Goal: Task Accomplishment & Management: Use online tool/utility

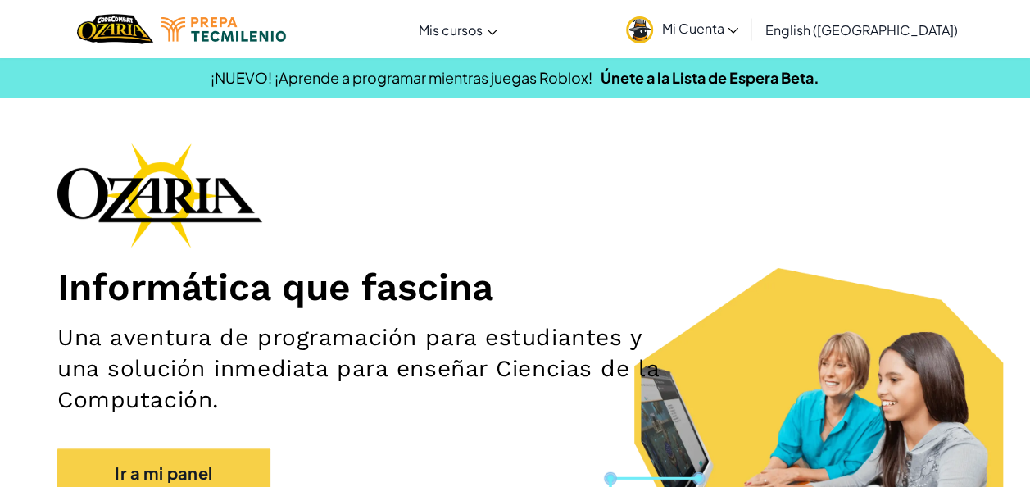
click at [702, 38] on link "Mi Cuenta" at bounding box center [682, 29] width 129 height 52
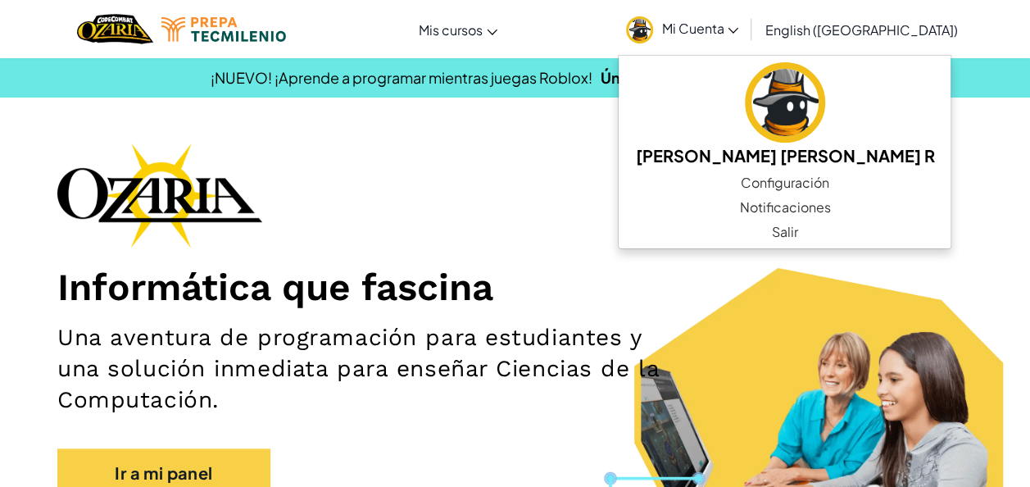
click at [271, 43] on div at bounding box center [182, 29] width 234 height 58
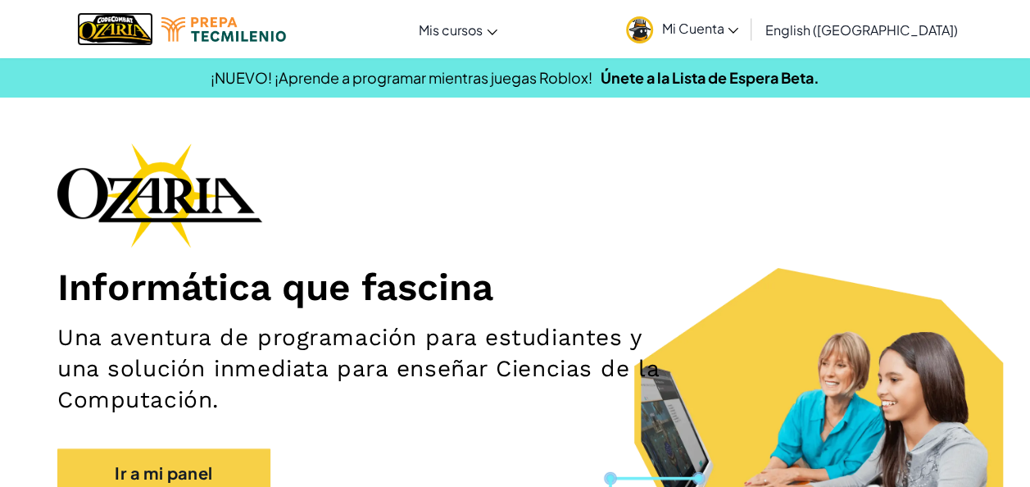
click at [130, 35] on img "Hogar" at bounding box center [115, 29] width 76 height 34
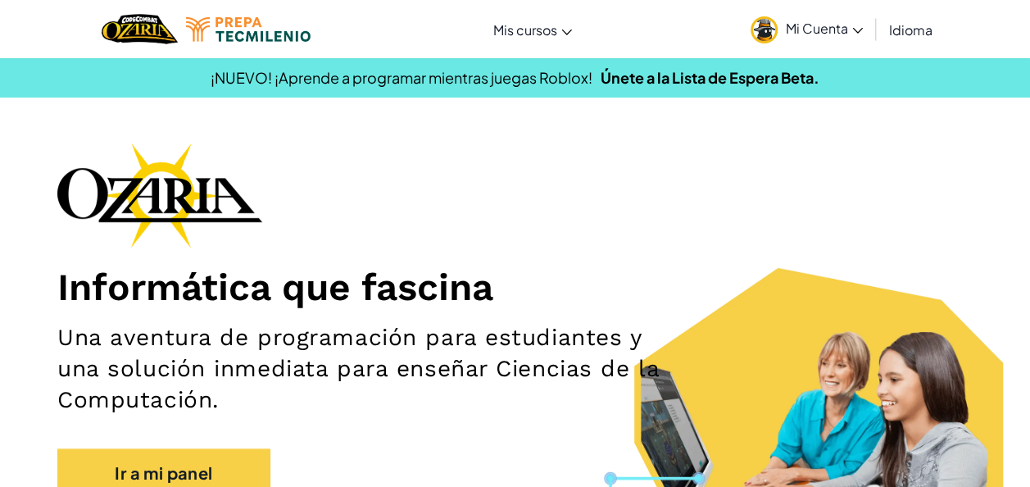
click at [835, 31] on span "Mi Cuenta" at bounding box center [824, 28] width 77 height 17
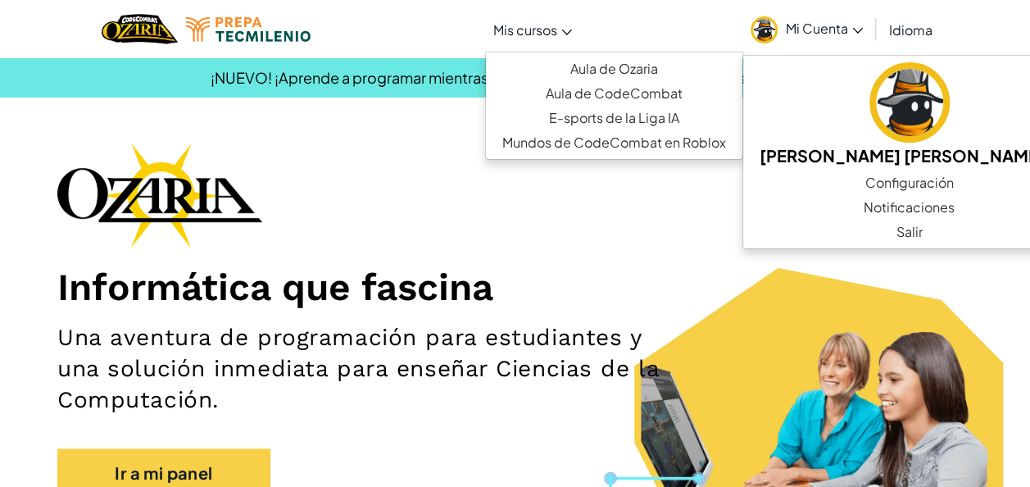
click at [560, 20] on link "Mis cursos" at bounding box center [532, 29] width 95 height 44
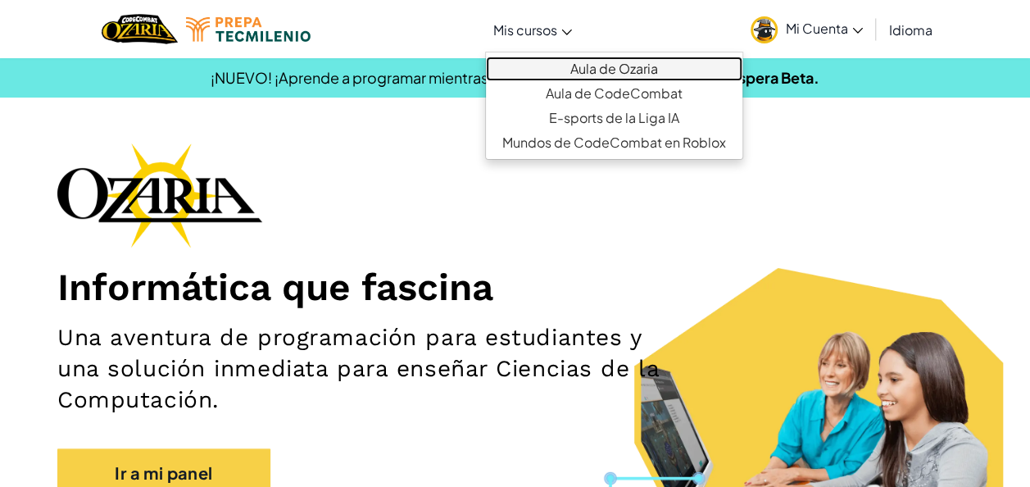
click at [599, 69] on font "Aula de Ozaria" at bounding box center [615, 68] width 88 height 17
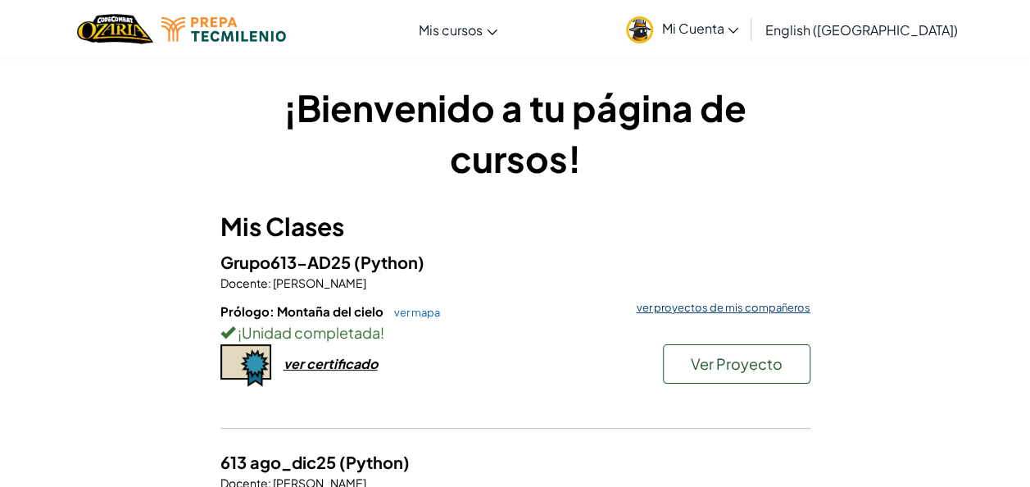
click at [737, 303] on link "ver proyectos de mis compañeros" at bounding box center [720, 307] width 182 height 11
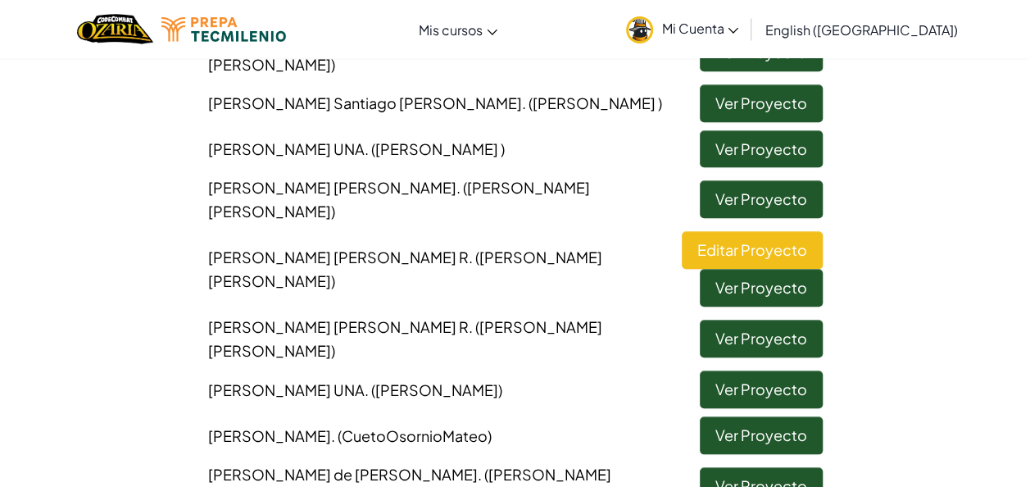
scroll to position [641, 0]
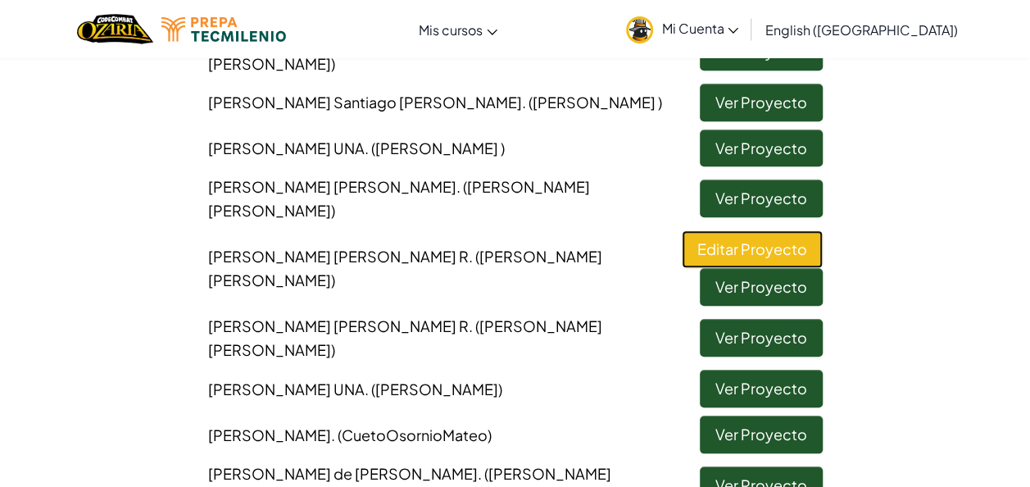
click at [748, 230] on link "Editar Proyecto" at bounding box center [752, 249] width 141 height 38
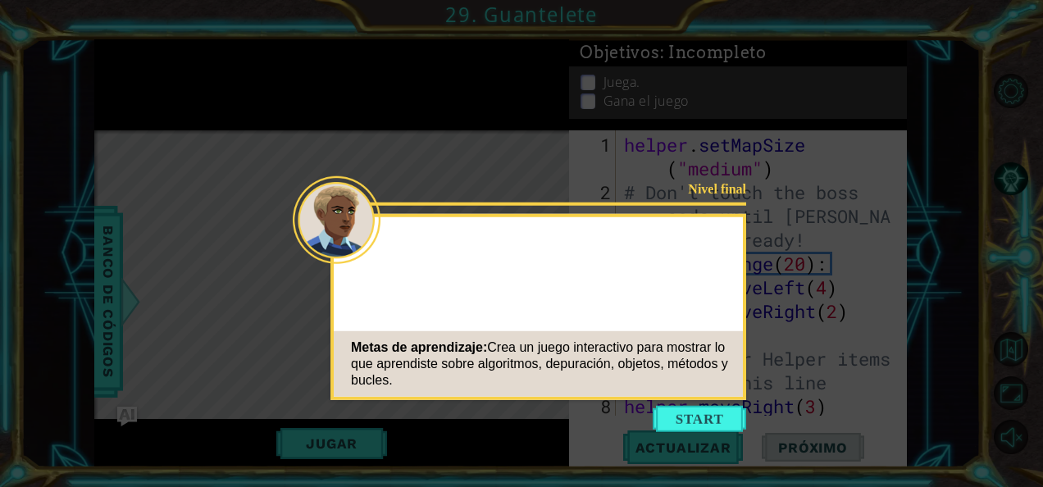
click at [688, 414] on button "Empezar" at bounding box center [699, 419] width 93 height 26
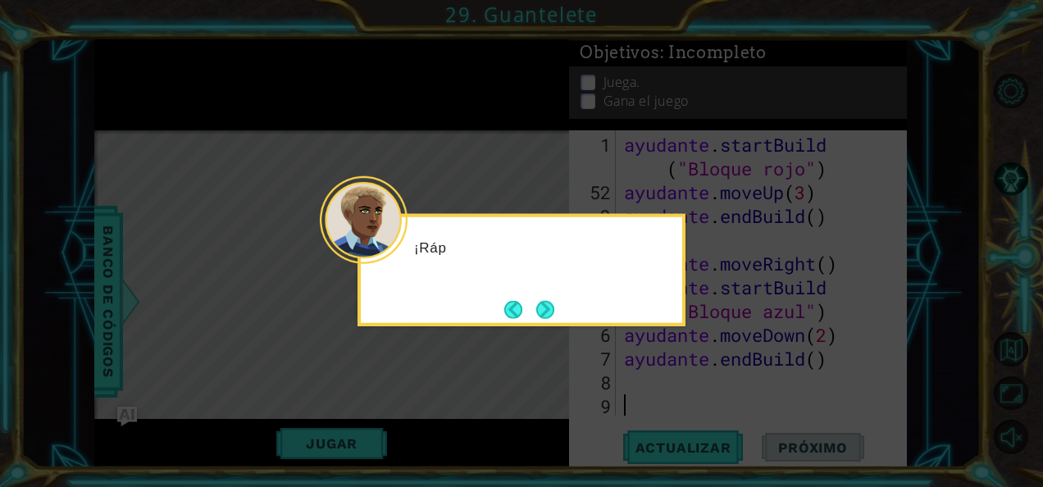
scroll to position [1450, 0]
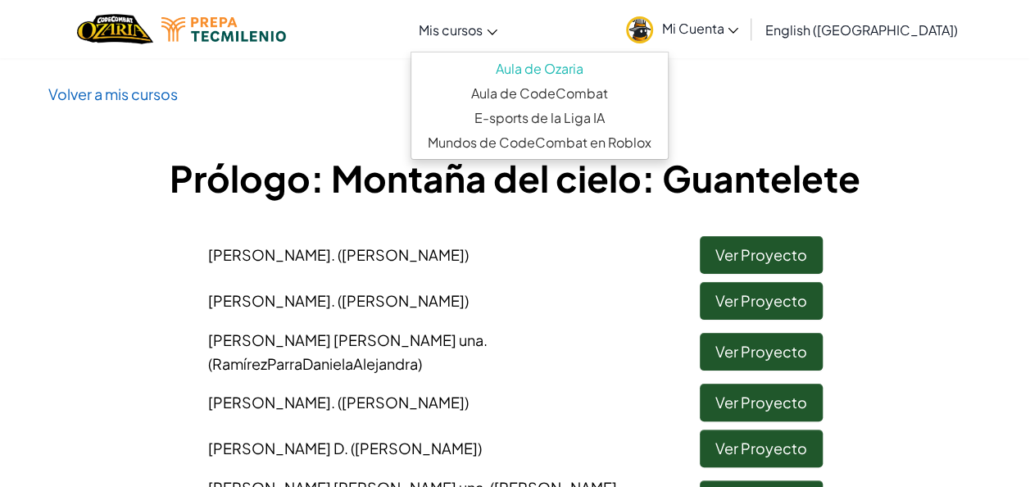
click at [498, 44] on link "Mis cursos" at bounding box center [458, 29] width 95 height 44
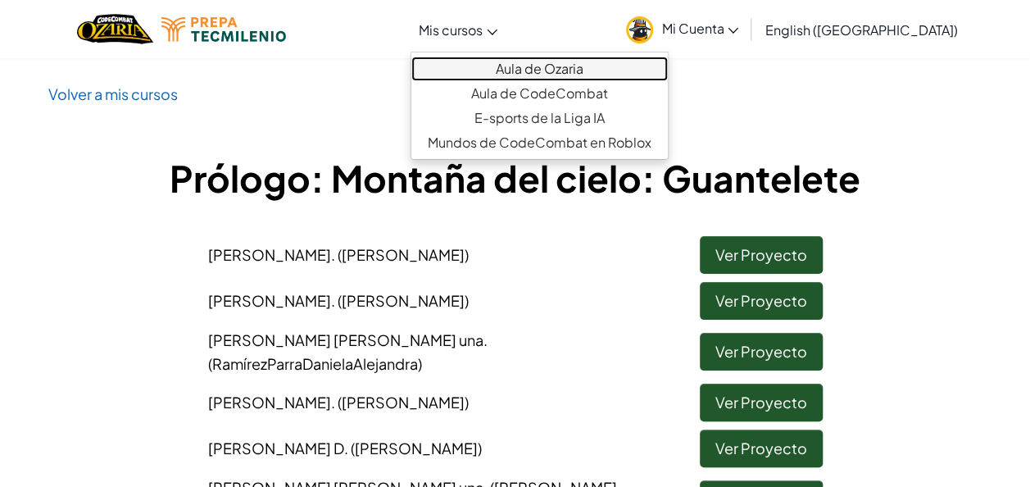
click at [521, 64] on font "Aula de Ozaria" at bounding box center [540, 68] width 88 height 17
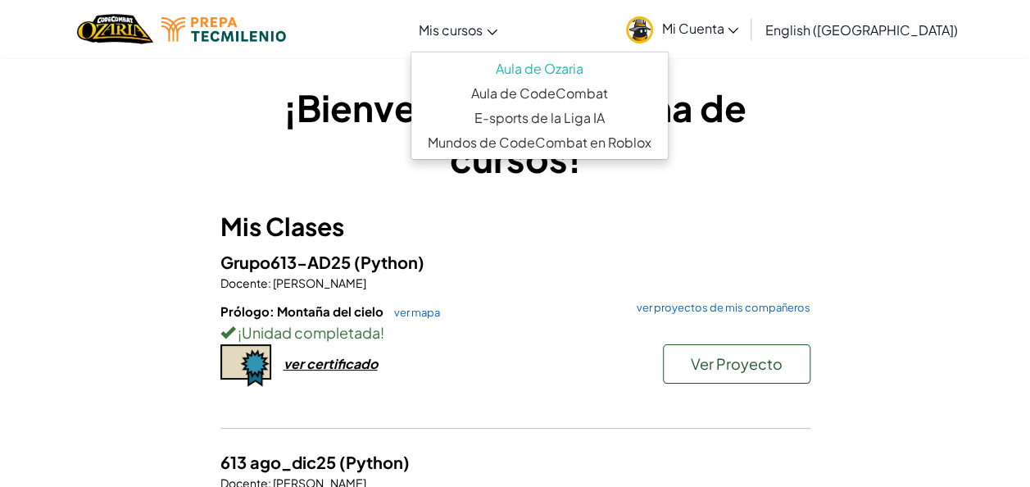
click at [506, 24] on link "Mis cursos" at bounding box center [458, 29] width 95 height 44
click at [584, 257] on h5 "Grupo613-AD25 (Python)" at bounding box center [516, 261] width 590 height 25
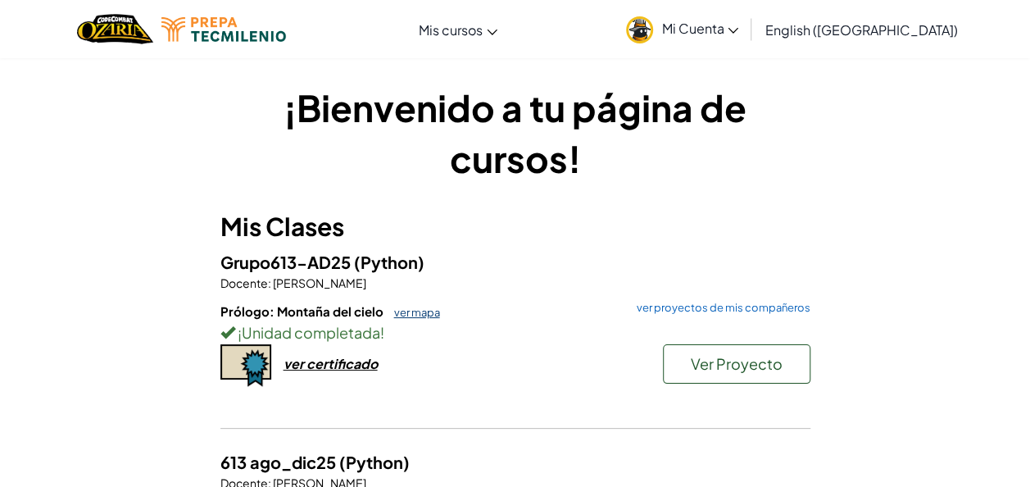
click at [397, 308] on link "ver mapa" at bounding box center [413, 312] width 54 height 13
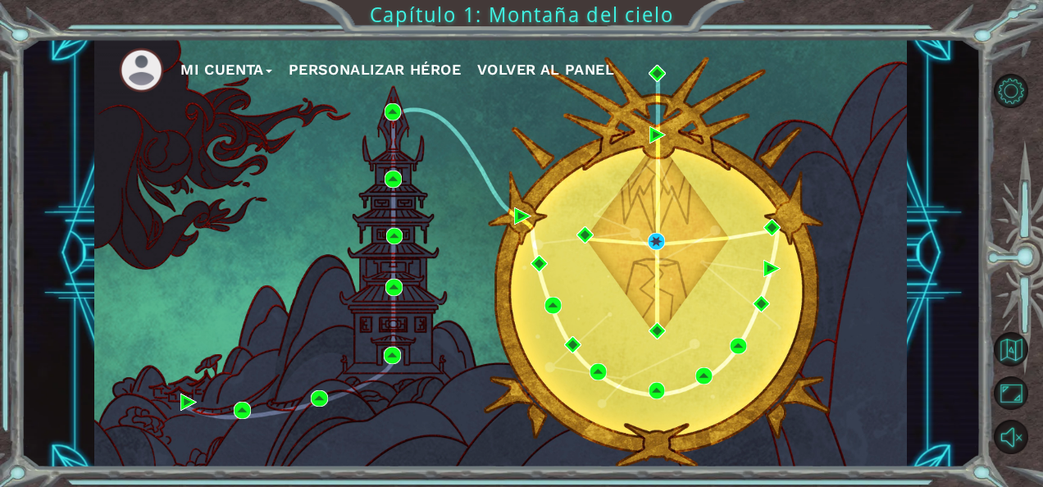
click at [487, 344] on div "Mi Cuenta Personalizar héroe Volver al panel" at bounding box center [500, 253] width 812 height 429
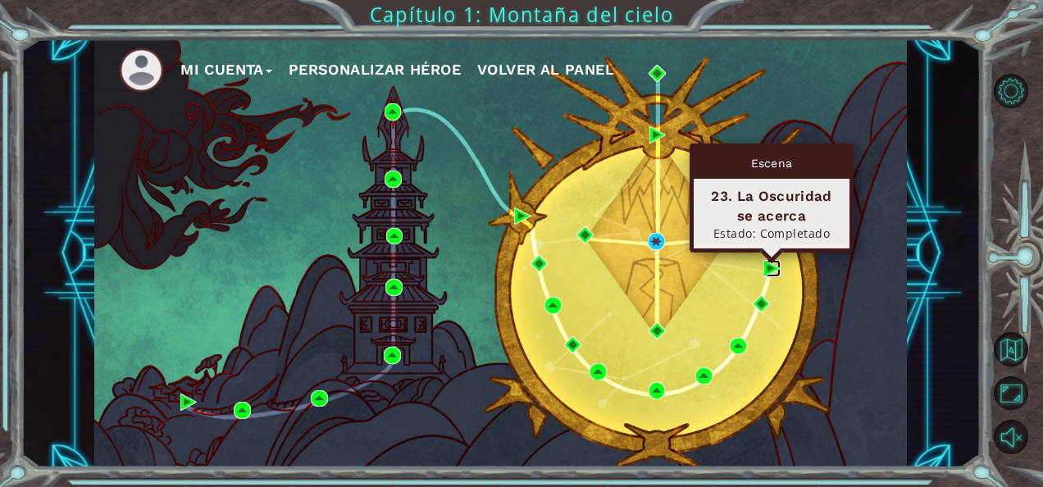
click at [777, 270] on img at bounding box center [771, 268] width 17 height 17
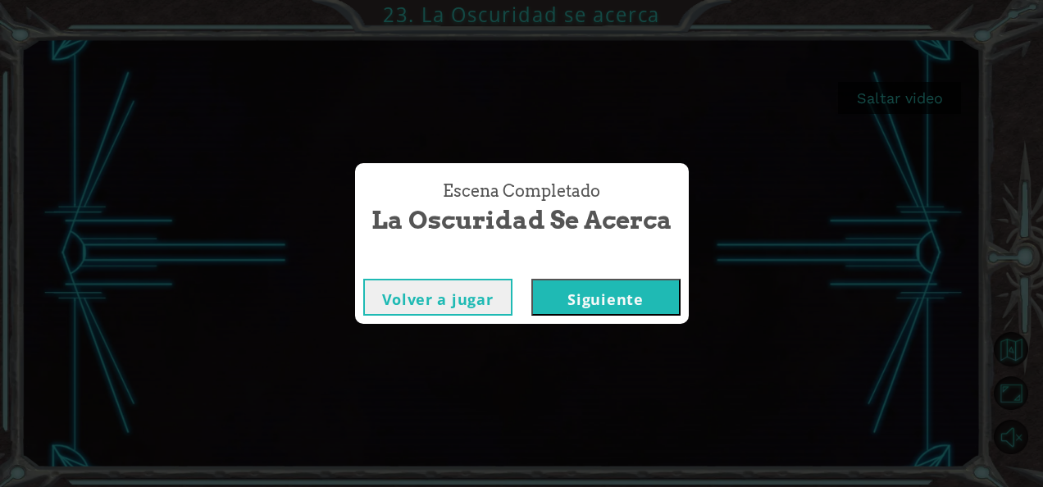
click at [591, 302] on button "Siguiente" at bounding box center [605, 297] width 149 height 37
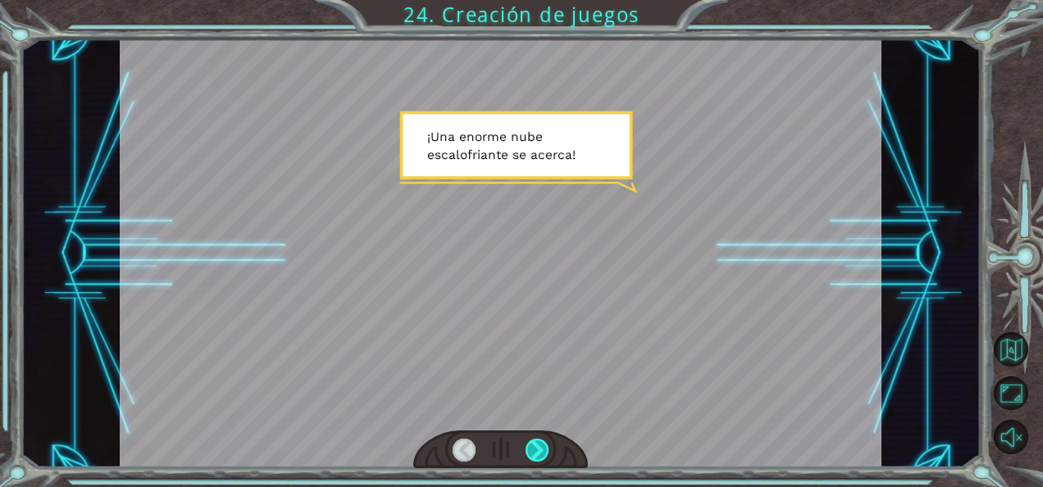
click at [540, 445] on div at bounding box center [536, 450] width 23 height 23
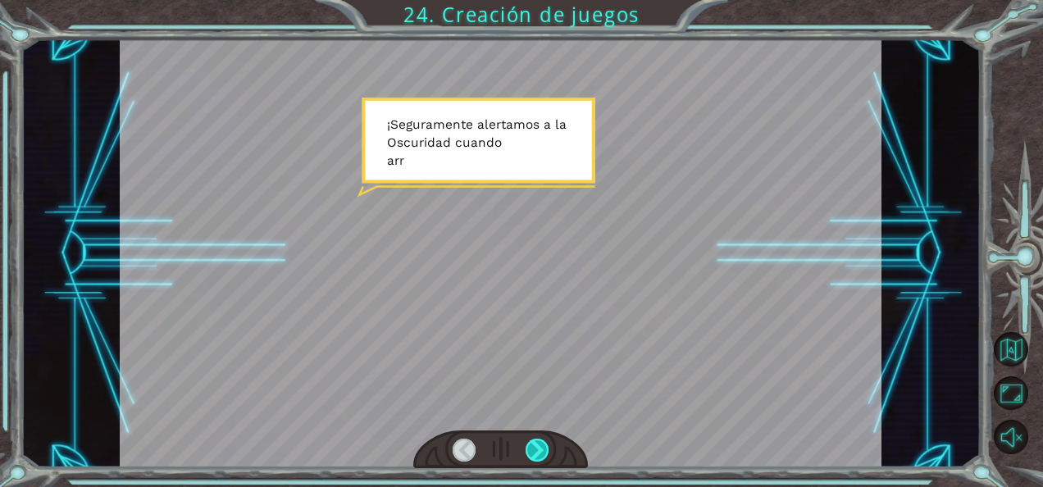
click at [540, 445] on div at bounding box center [536, 450] width 23 height 23
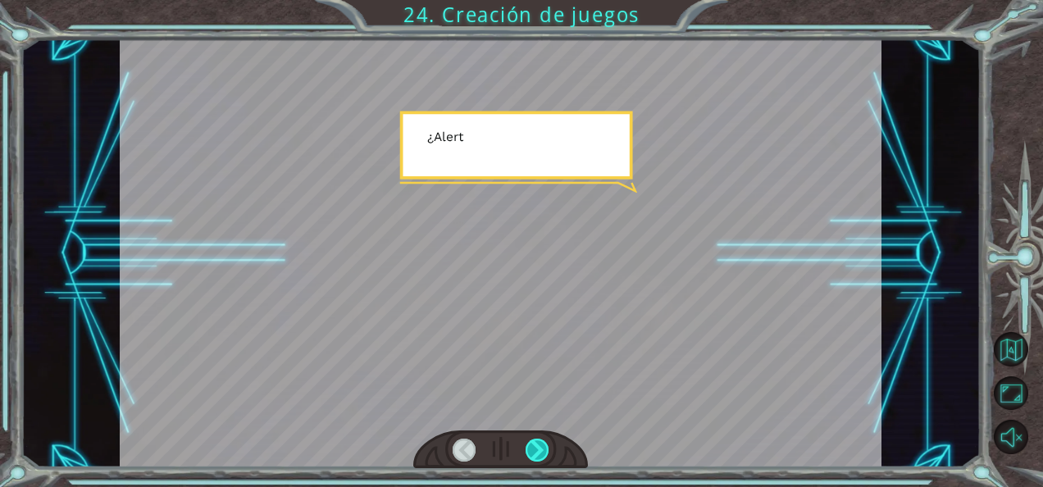
click at [540, 445] on div at bounding box center [536, 450] width 23 height 23
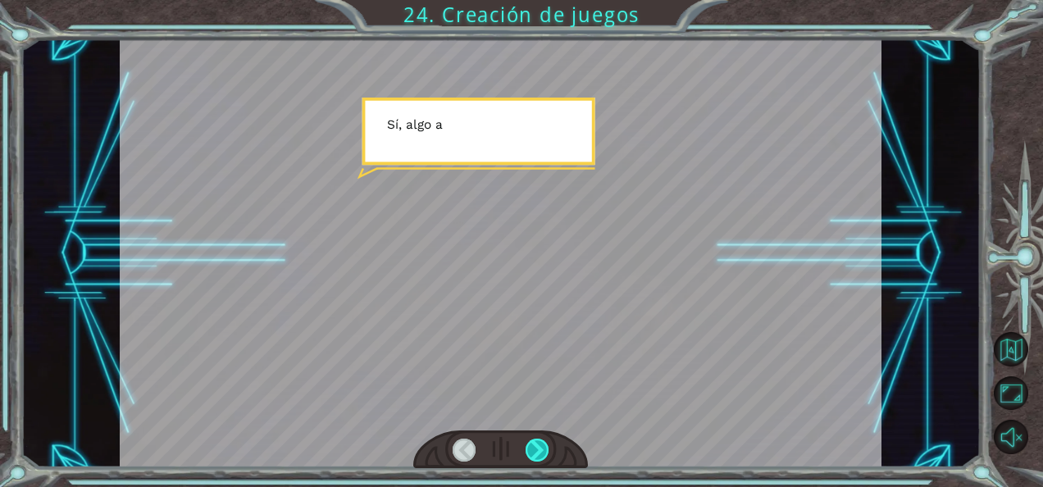
click at [540, 445] on div at bounding box center [536, 450] width 23 height 23
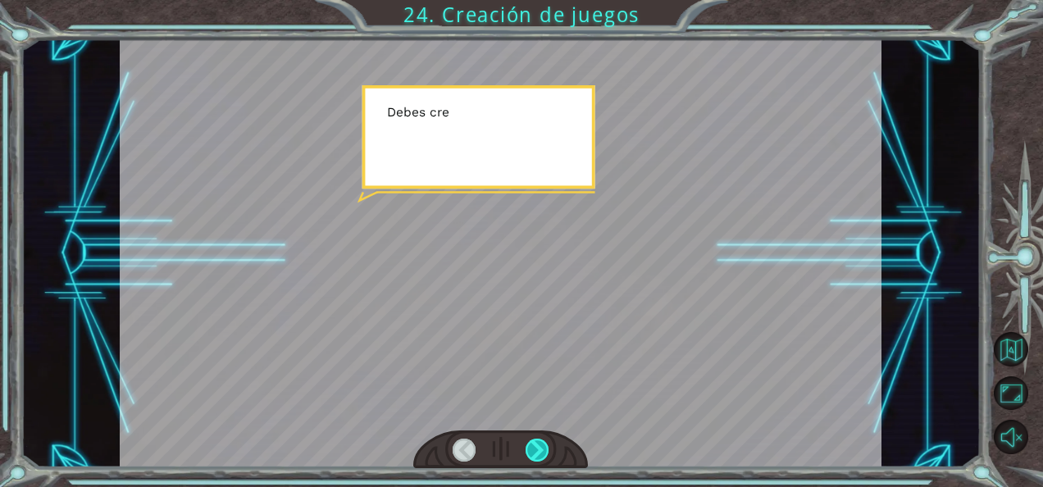
click at [540, 445] on div at bounding box center [536, 450] width 23 height 23
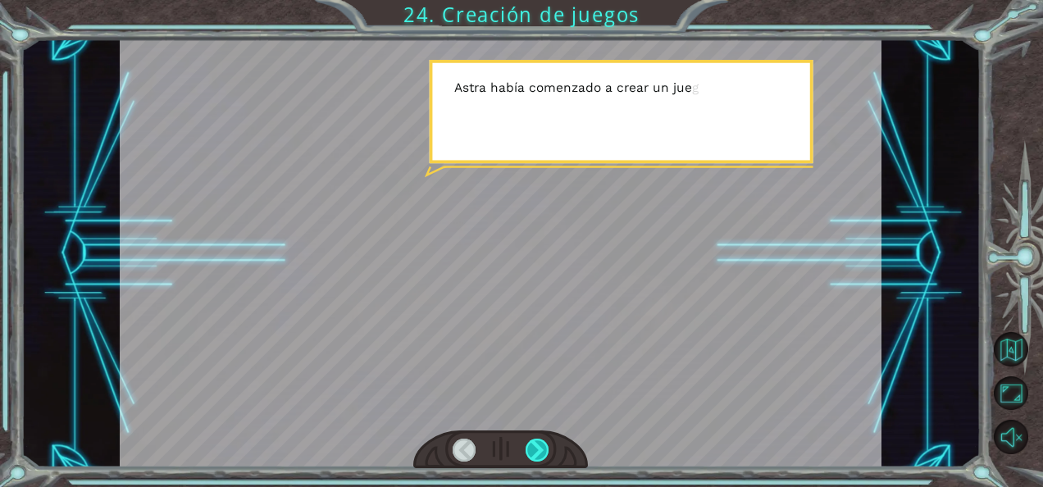
click at [540, 445] on div at bounding box center [536, 450] width 23 height 23
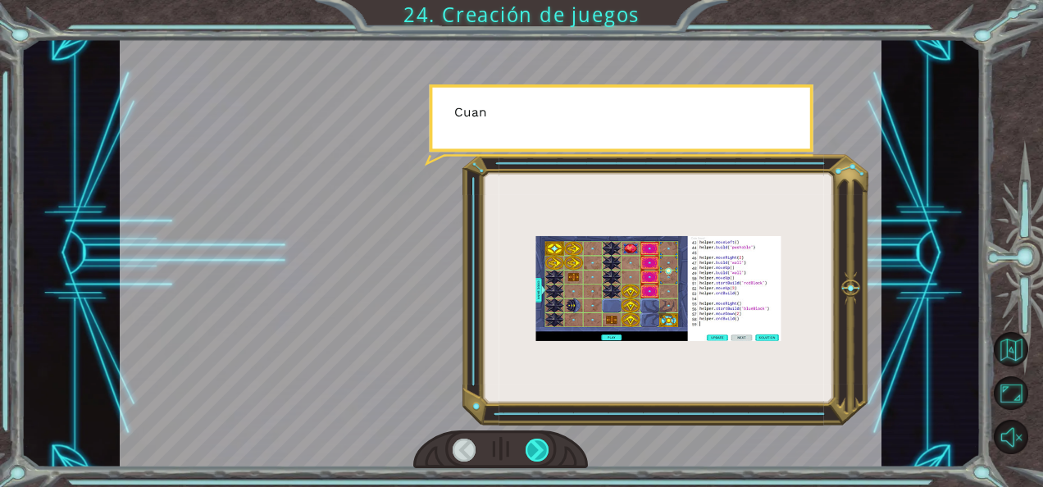
click at [540, 445] on div at bounding box center [536, 450] width 23 height 23
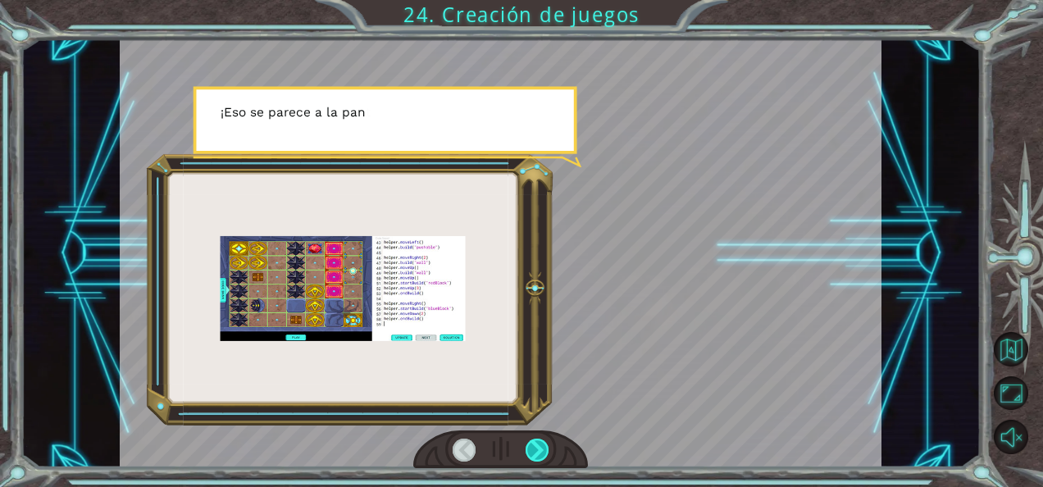
click at [540, 445] on div at bounding box center [536, 450] width 23 height 23
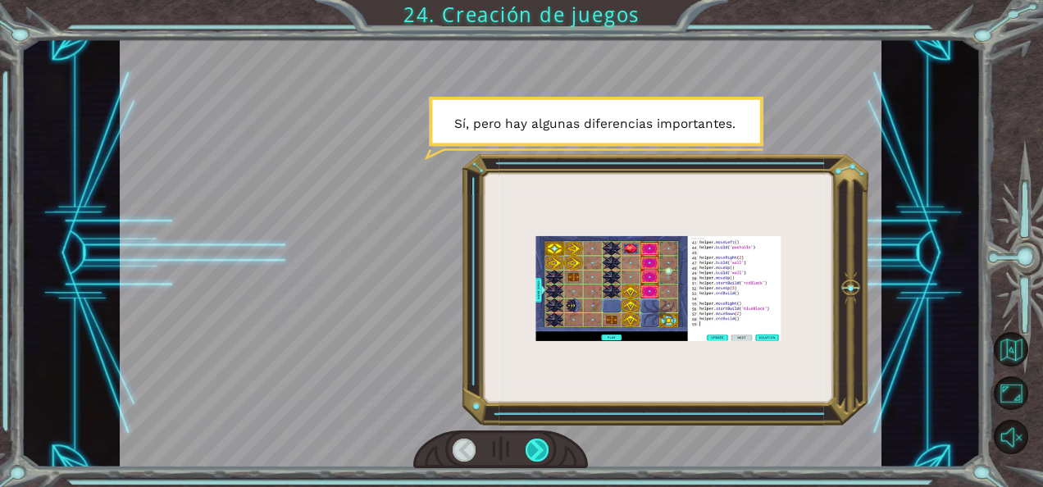
click at [540, 445] on div at bounding box center [536, 450] width 23 height 23
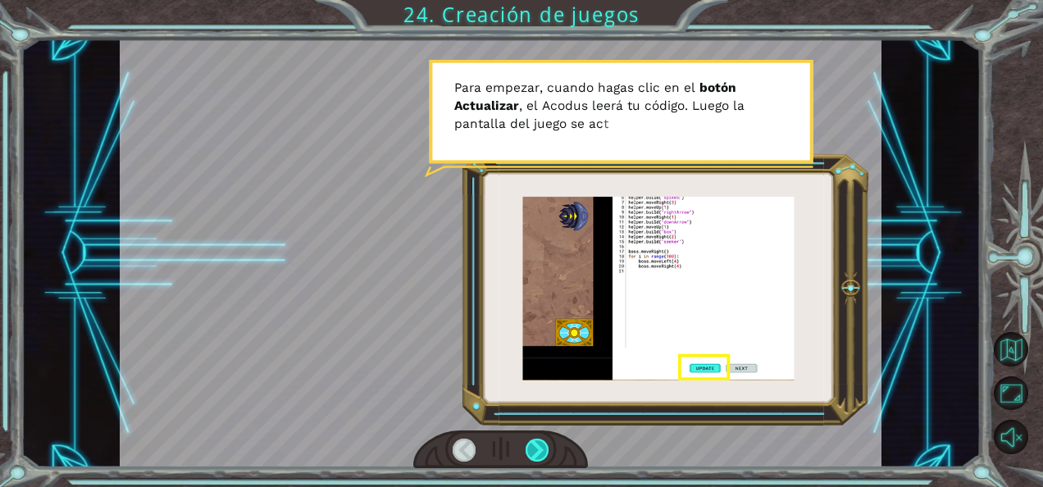
click at [540, 445] on div at bounding box center [536, 450] width 23 height 23
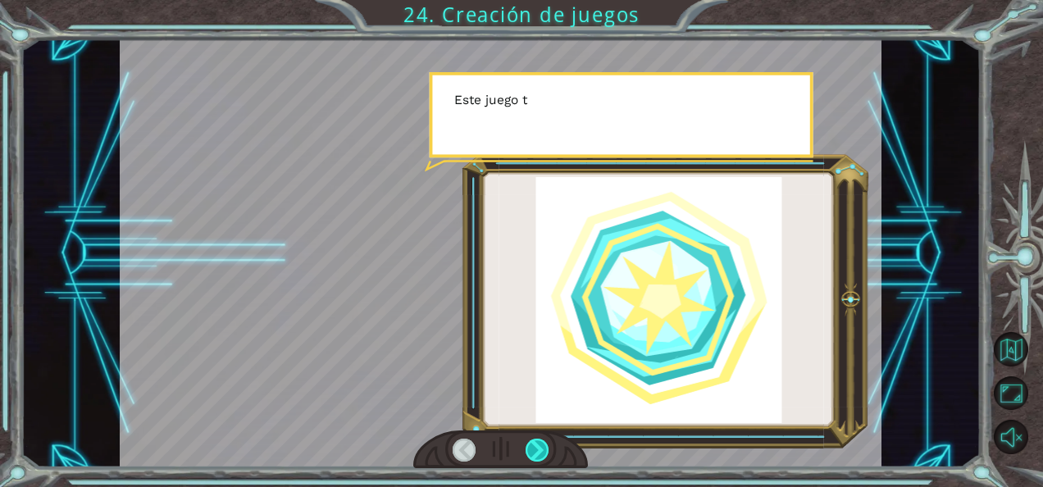
click at [540, 445] on div at bounding box center [536, 450] width 23 height 23
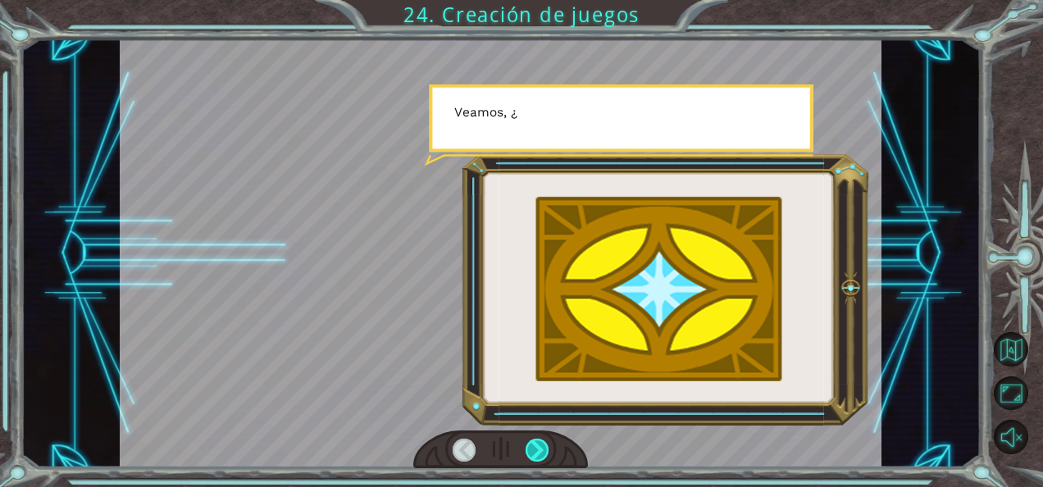
click at [540, 445] on div at bounding box center [536, 450] width 23 height 23
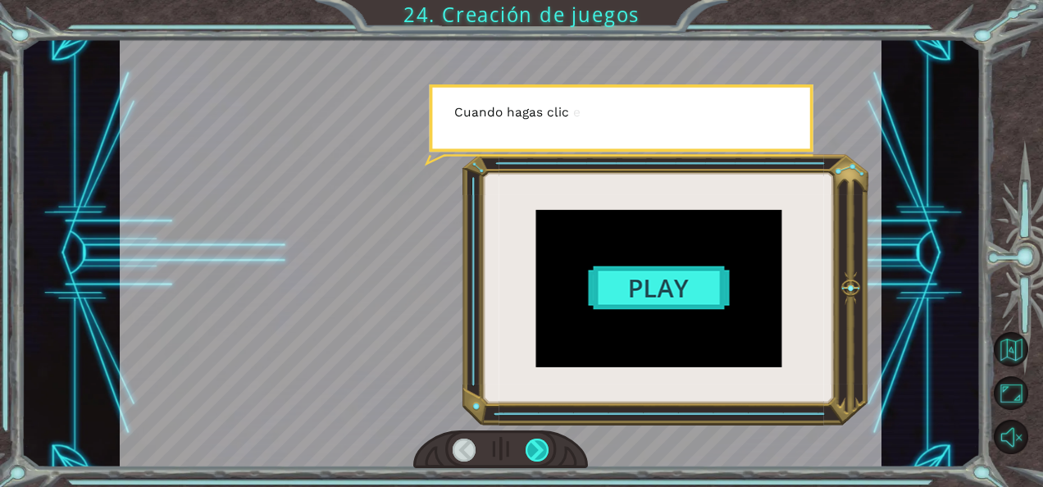
click at [540, 445] on div at bounding box center [536, 450] width 23 height 23
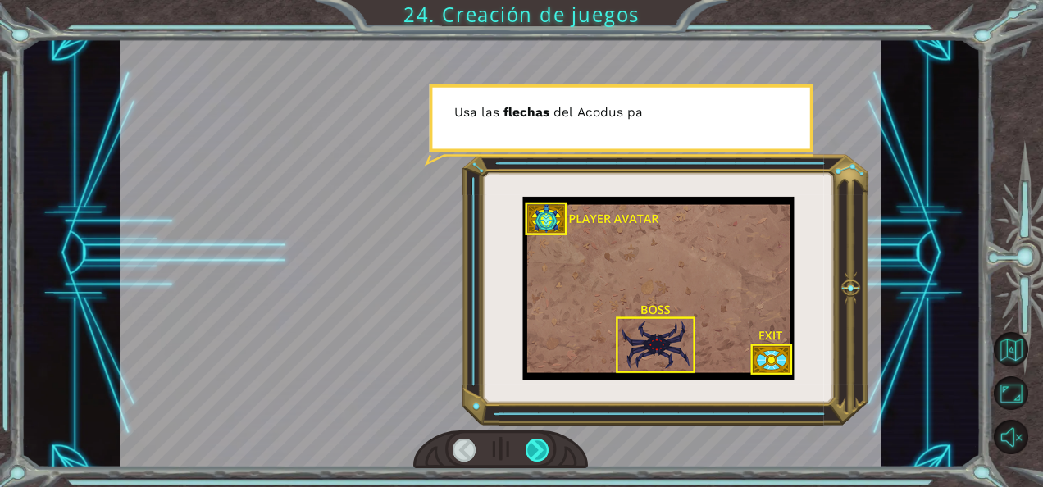
click at [540, 445] on div at bounding box center [536, 450] width 23 height 23
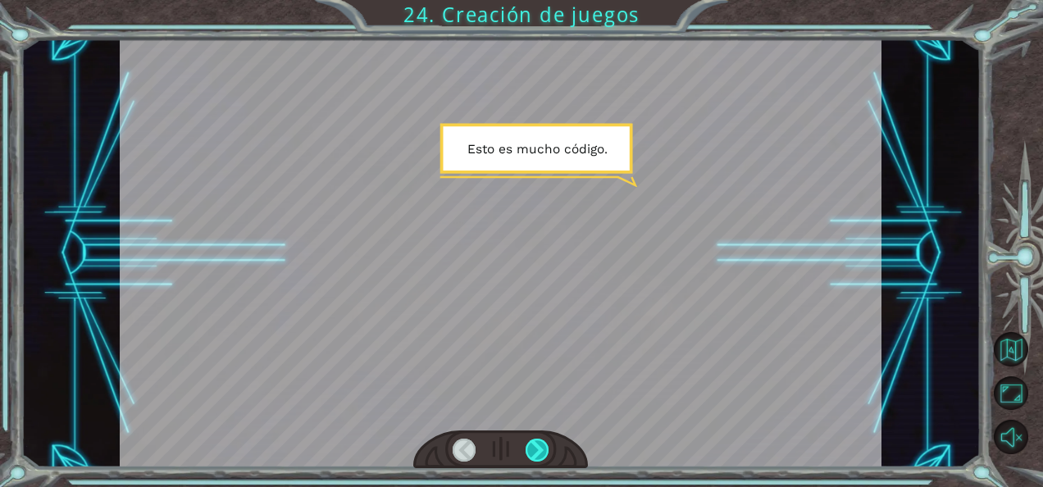
click at [540, 445] on div at bounding box center [536, 450] width 23 height 23
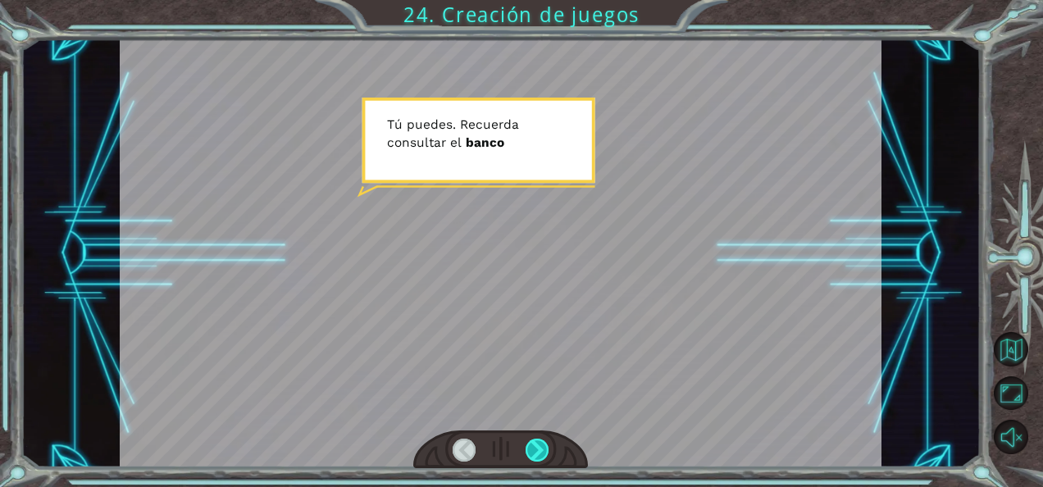
click at [540, 445] on div at bounding box center [536, 450] width 23 height 23
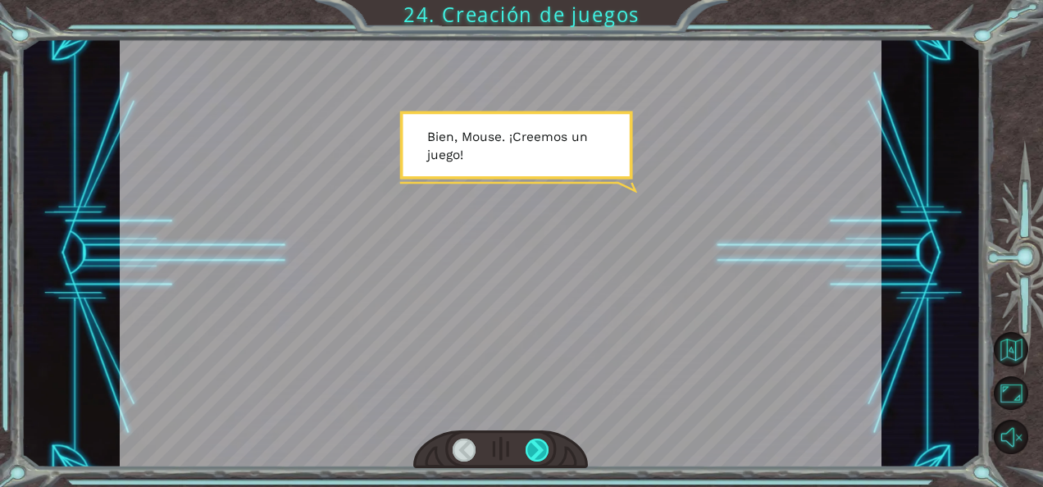
click at [540, 445] on div at bounding box center [536, 450] width 23 height 23
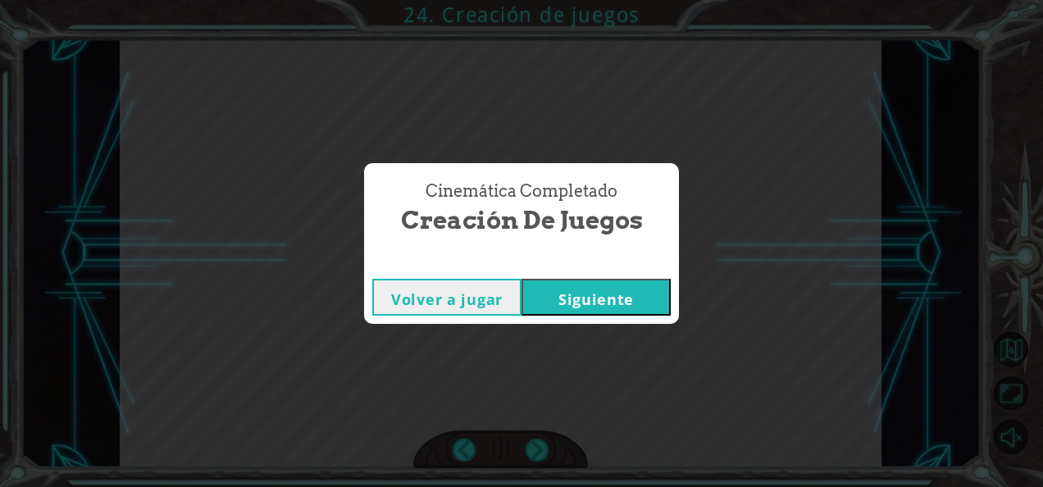
click at [575, 290] on button "Siguiente" at bounding box center [595, 297] width 149 height 37
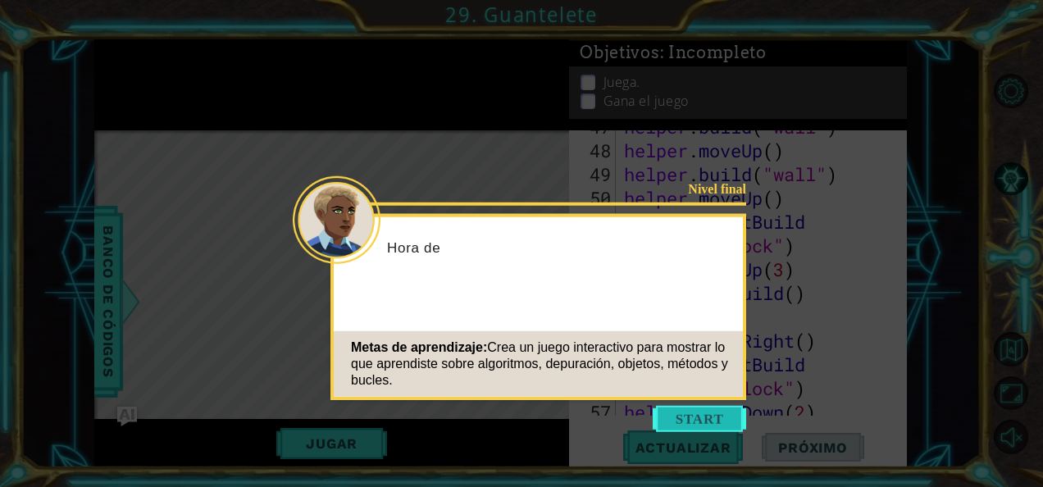
scroll to position [1450, 0]
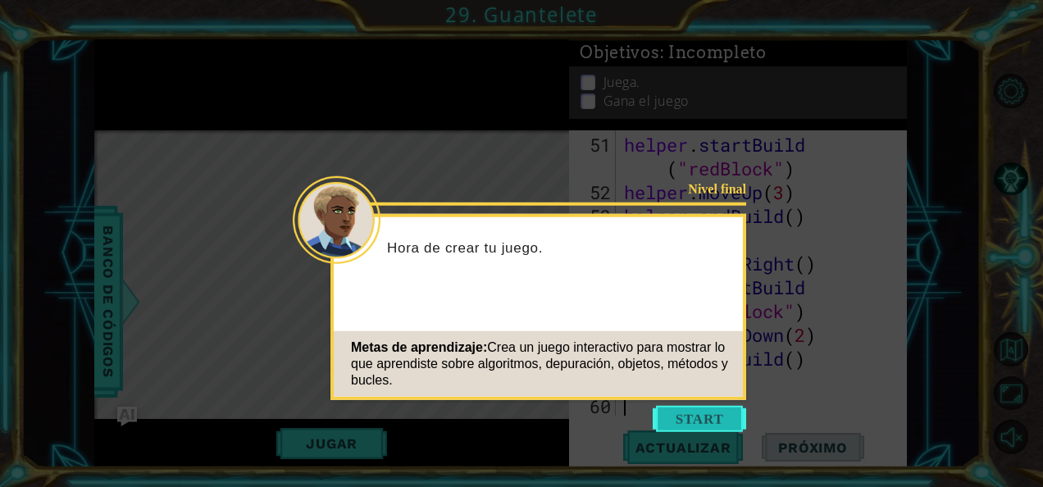
click at [689, 414] on button "Start" at bounding box center [699, 419] width 93 height 26
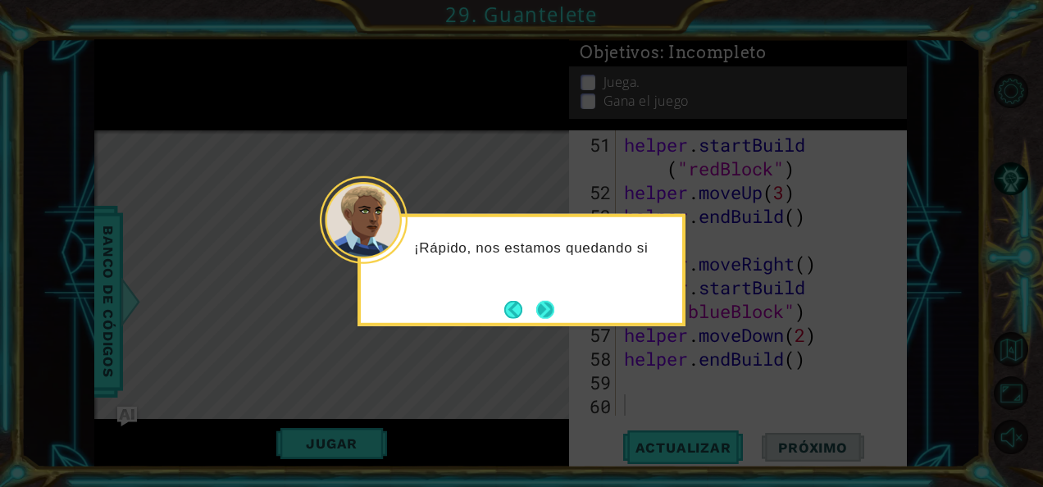
click at [543, 307] on button "Next" at bounding box center [545, 309] width 20 height 20
click at [543, 307] on button "Next" at bounding box center [545, 310] width 20 height 20
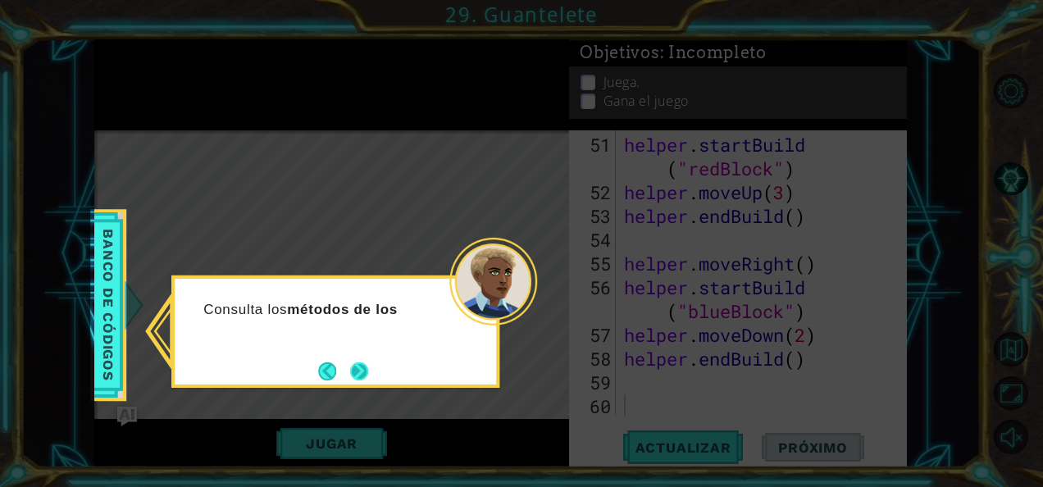
click at [367, 372] on button "Next" at bounding box center [359, 371] width 18 height 18
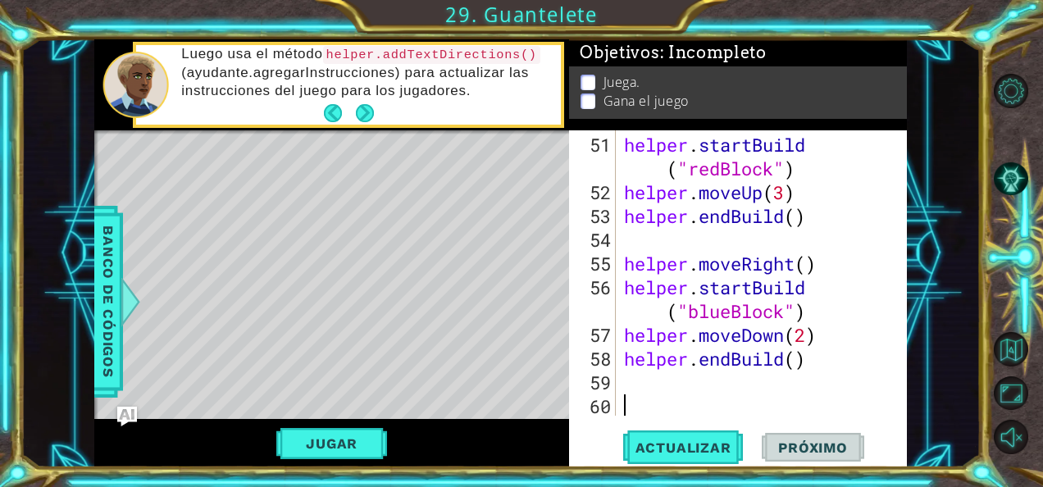
click at [813, 457] on button "Próximo" at bounding box center [813, 447] width 102 height 34
click at [1015, 336] on button "Volver al mapa" at bounding box center [1011, 349] width 34 height 34
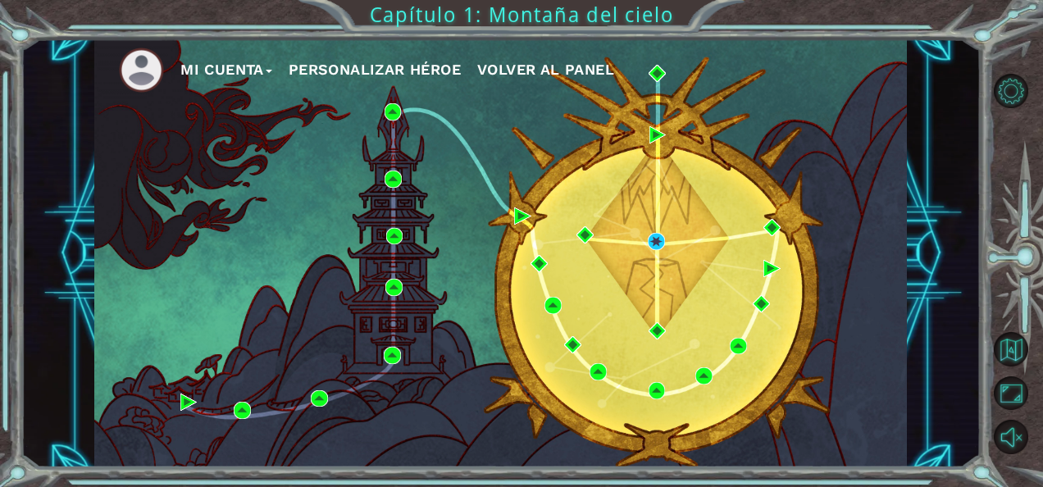
click at [721, 264] on div "Mi Cuenta Personalizar héroe Volver al panel" at bounding box center [500, 253] width 812 height 429
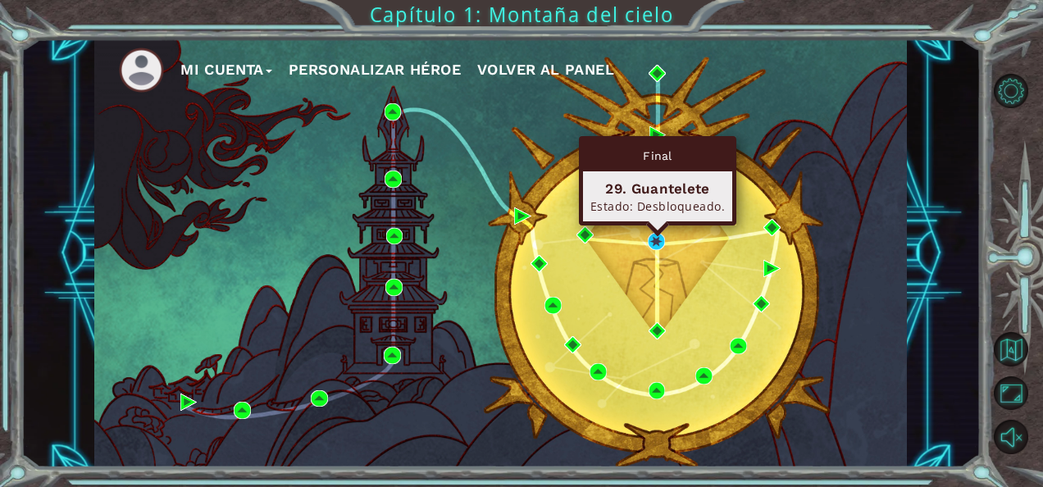
click at [656, 225] on div "Final 29. Guantelete Estado: Desbloqueado." at bounding box center [657, 180] width 157 height 89
click at [654, 247] on img at bounding box center [656, 241] width 17 height 17
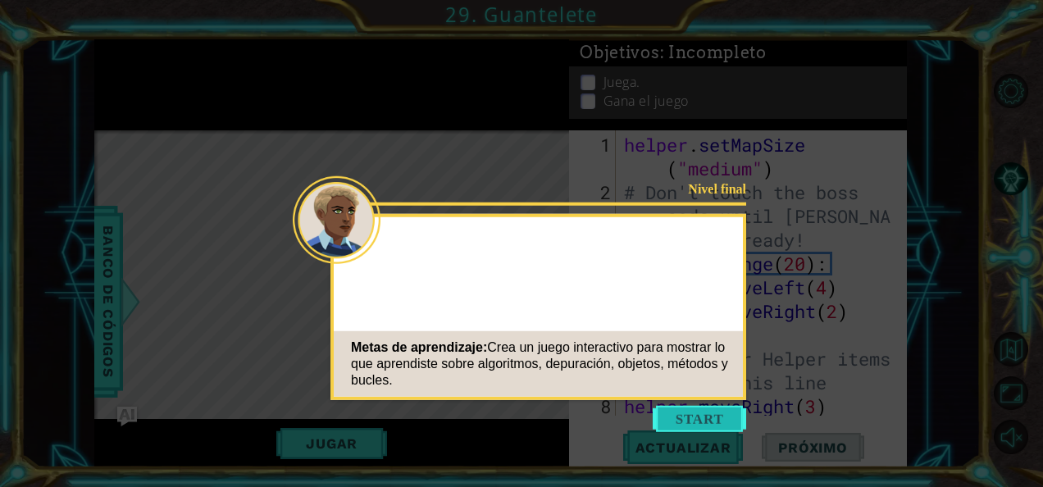
click at [687, 420] on button "Start" at bounding box center [699, 419] width 93 height 26
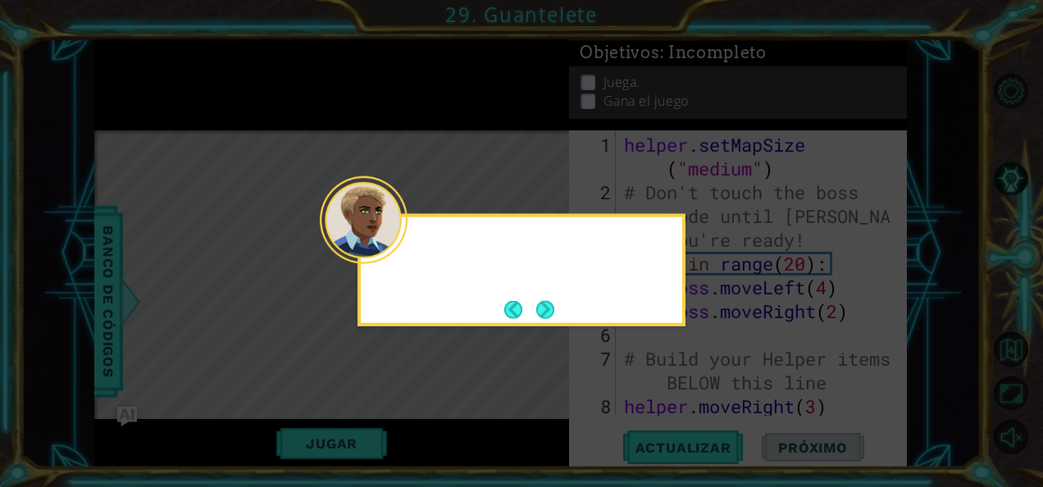
scroll to position [1450, 0]
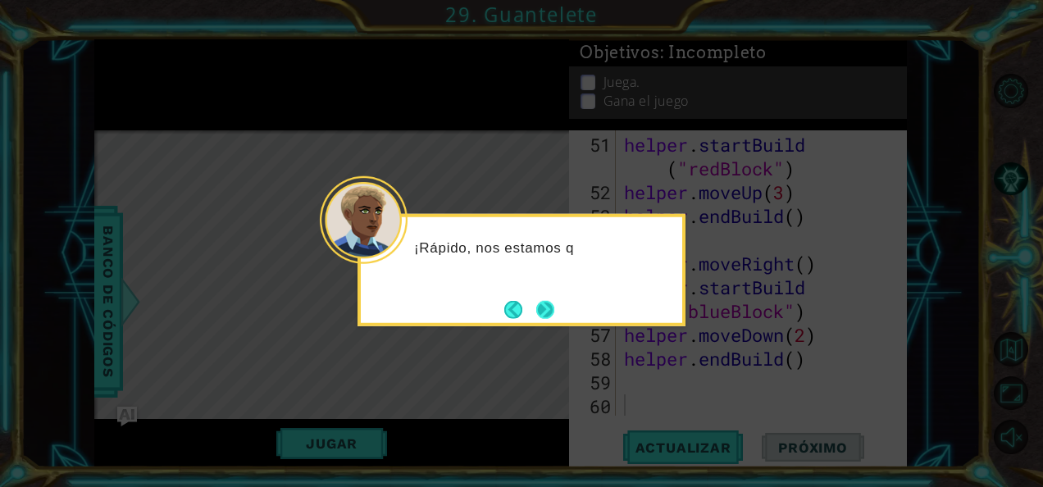
click at [550, 303] on button "Next" at bounding box center [545, 309] width 18 height 18
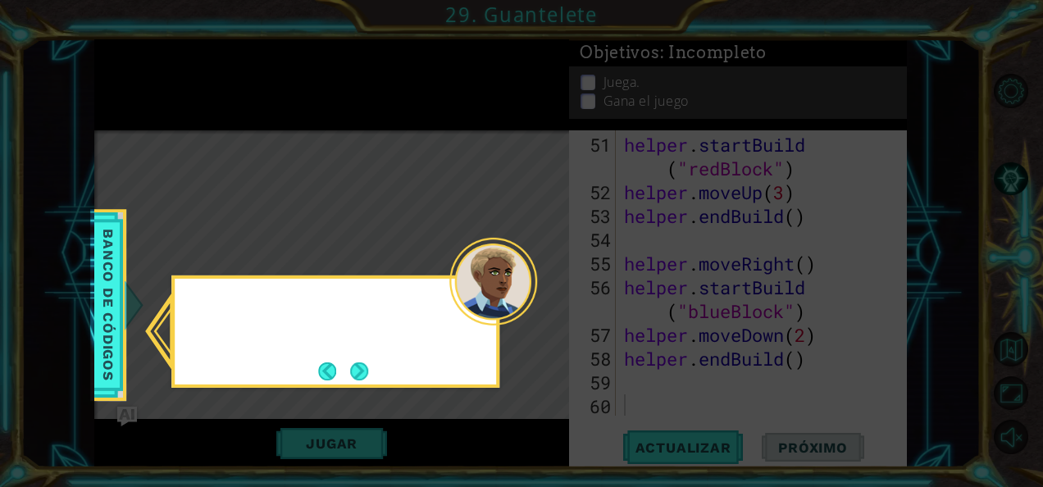
click at [550, 303] on icon at bounding box center [521, 243] width 1043 height 487
click at [357, 373] on button "Next" at bounding box center [359, 371] width 18 height 18
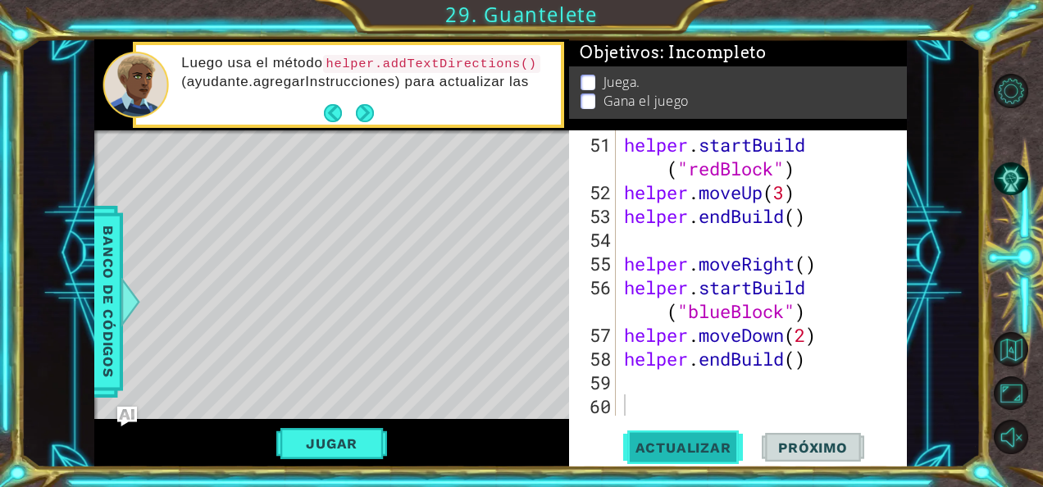
click at [680, 455] on span "Actualizar" at bounding box center [683, 447] width 129 height 16
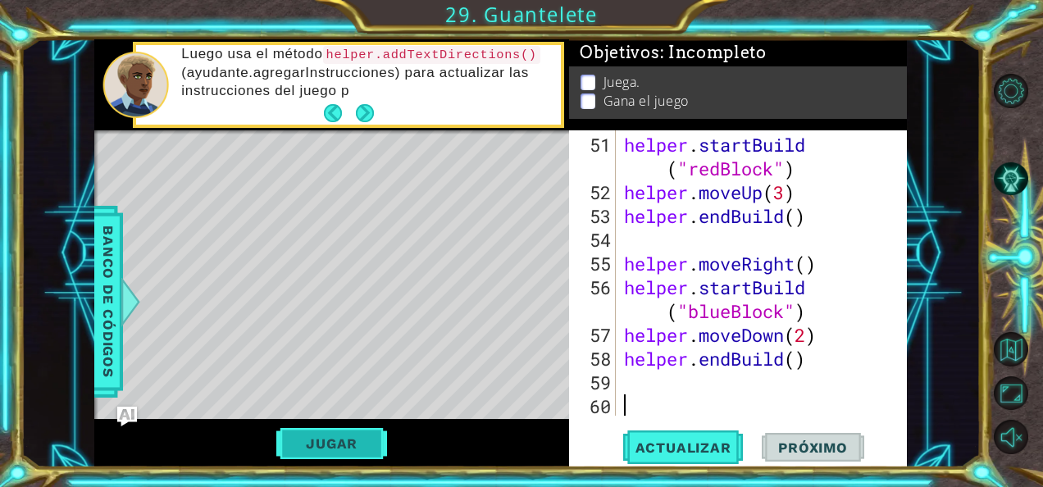
click at [326, 431] on button "Jugar" at bounding box center [331, 443] width 111 height 31
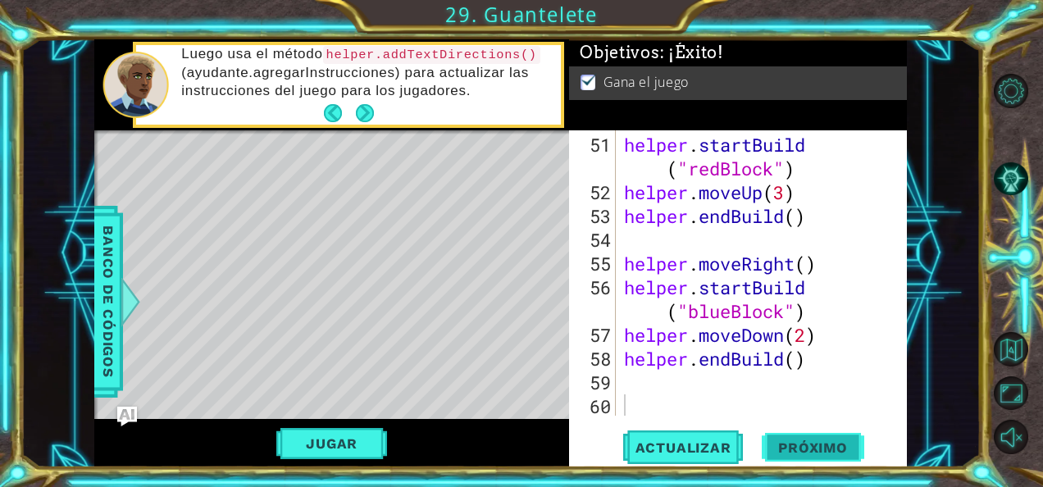
click at [789, 445] on span "Próximo" at bounding box center [813, 447] width 102 height 16
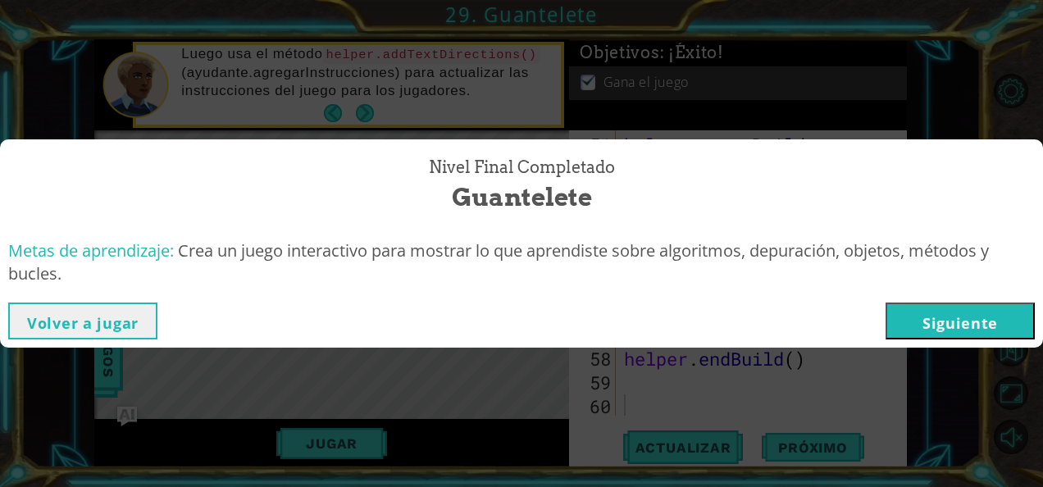
click at [969, 321] on button "Siguiente" at bounding box center [959, 320] width 149 height 37
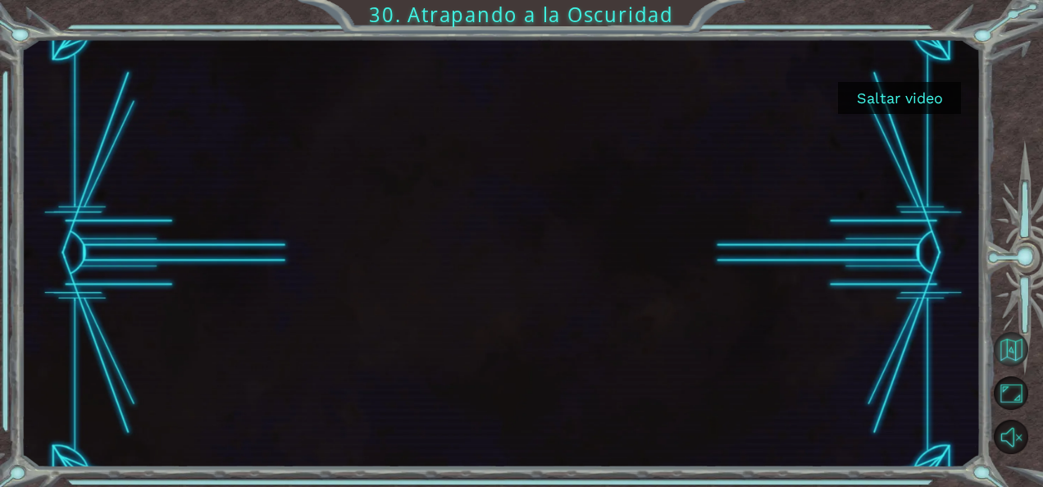
click at [1013, 335] on button "Volver al mapa" at bounding box center [1011, 349] width 34 height 34
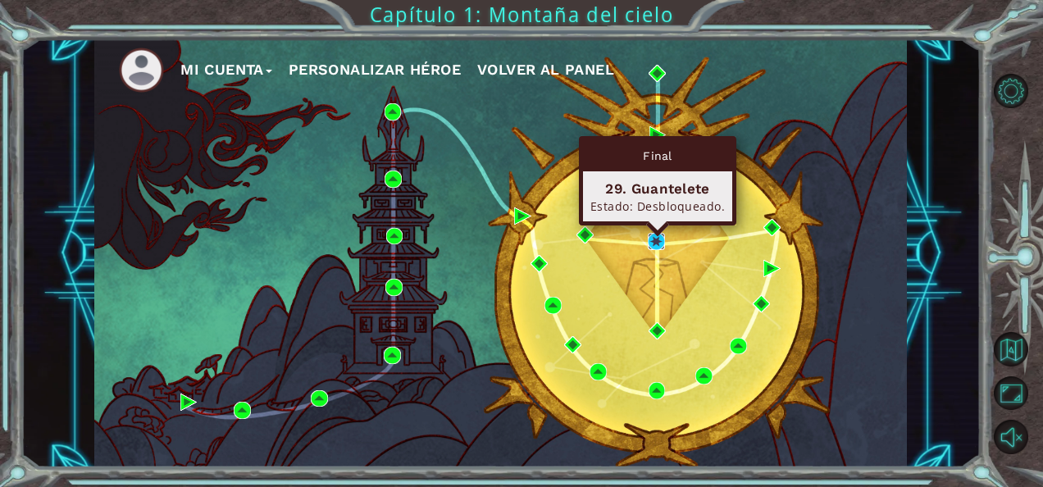
click at [648, 236] on img at bounding box center [656, 241] width 17 height 17
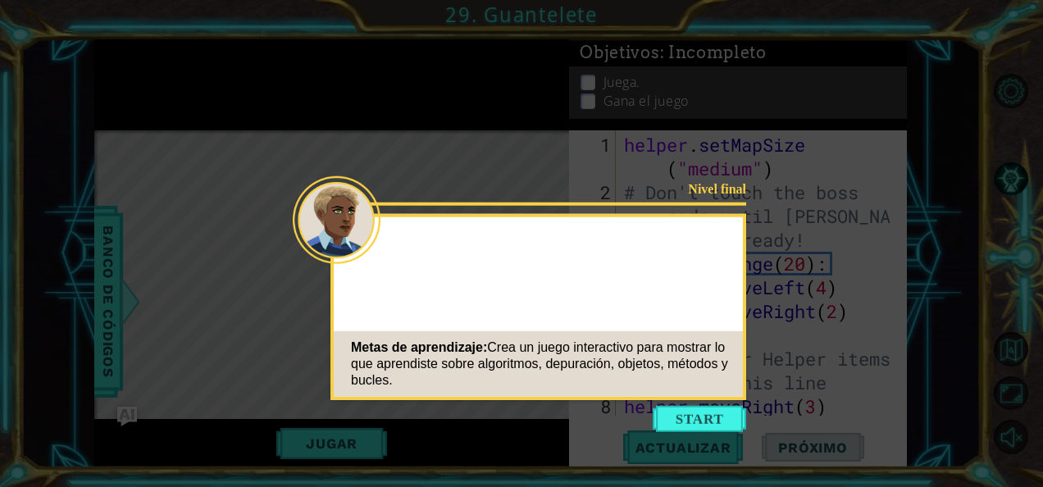
click at [689, 418] on button "Start" at bounding box center [699, 419] width 93 height 26
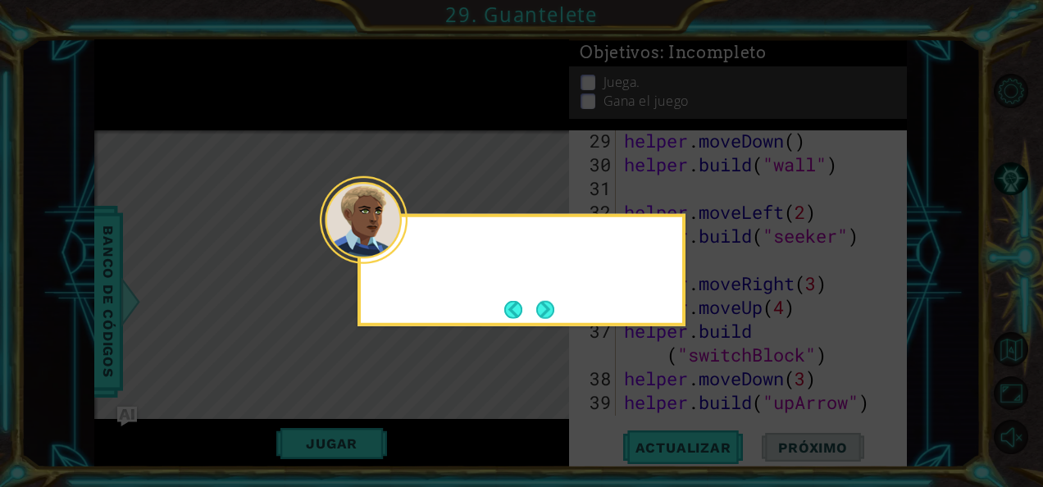
scroll to position [1450, 0]
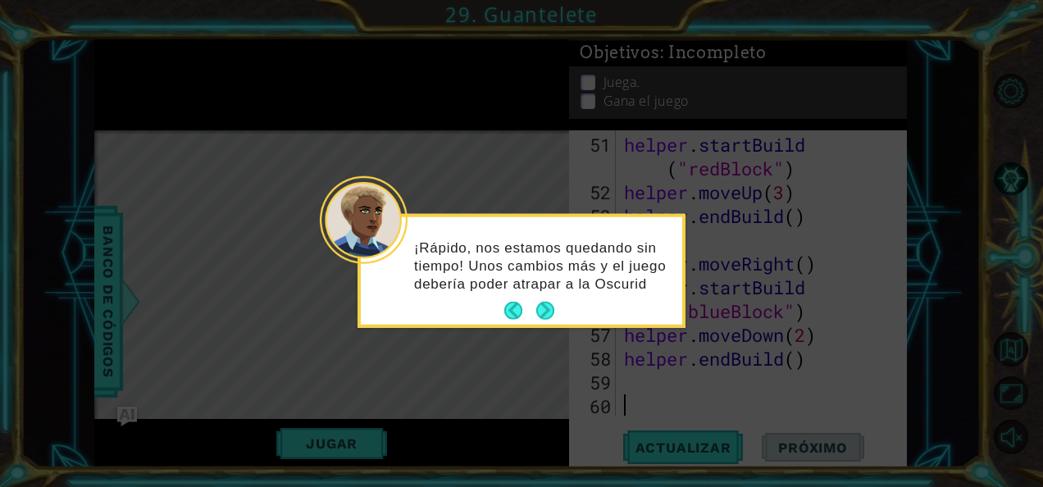
click at [544, 298] on footer at bounding box center [529, 310] width 50 height 25
click at [556, 305] on div "¡Rápido, nos estamos quedando sin tiempo! Unos cambios más y el juego debería p…" at bounding box center [521, 273] width 321 height 101
click at [559, 307] on div "¡Rápido, nos estamos quedando sin tiempo! Unos cambios más y el juego debería p…" at bounding box center [521, 273] width 321 height 101
click at [551, 312] on button "Next" at bounding box center [545, 311] width 19 height 19
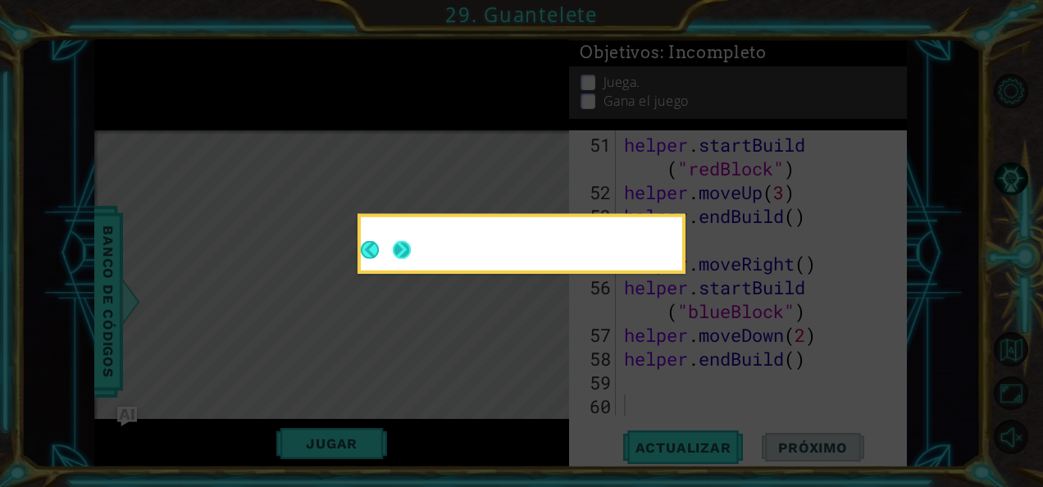
click at [411, 259] on button "Next" at bounding box center [402, 250] width 18 height 18
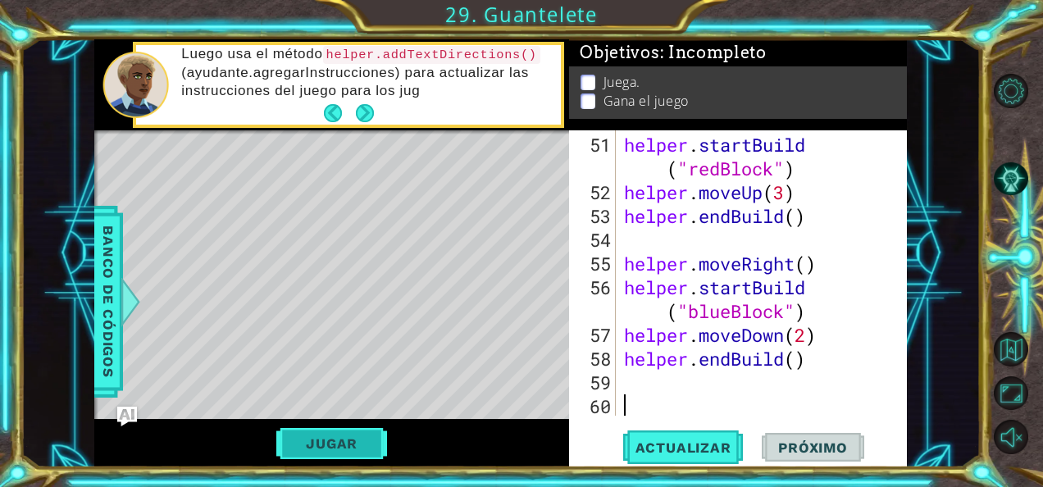
click at [354, 441] on button "Jugar" at bounding box center [331, 443] width 111 height 31
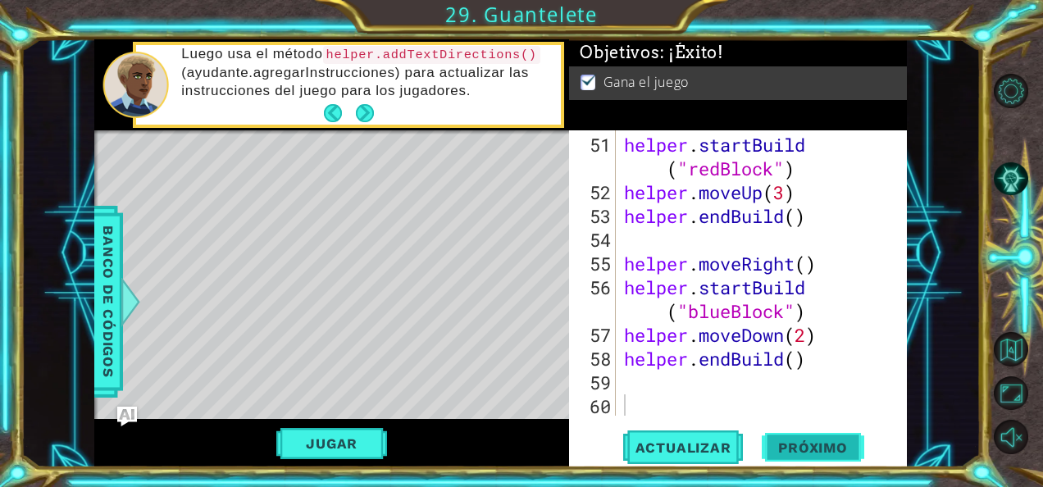
click at [792, 456] on button "Próximo" at bounding box center [813, 451] width 102 height 34
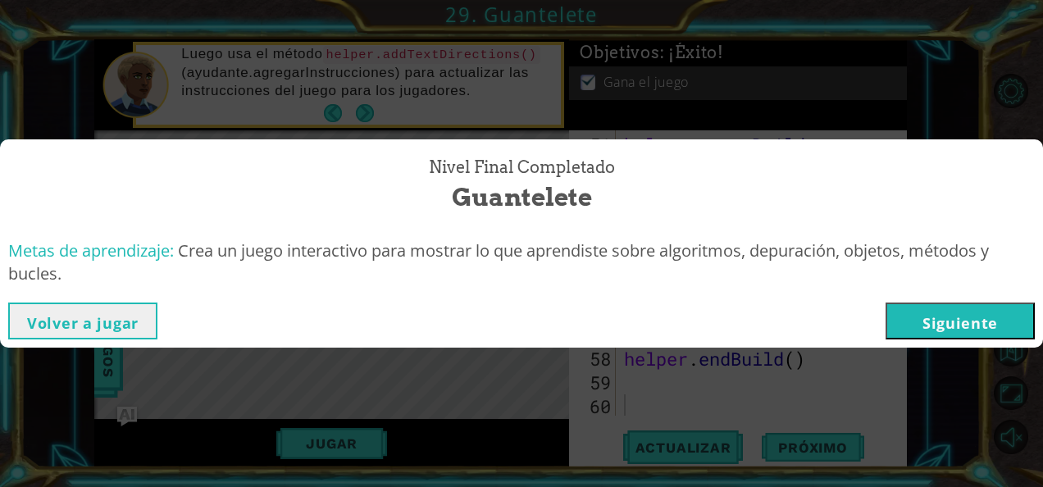
click at [955, 317] on button "Siguiente" at bounding box center [959, 320] width 149 height 37
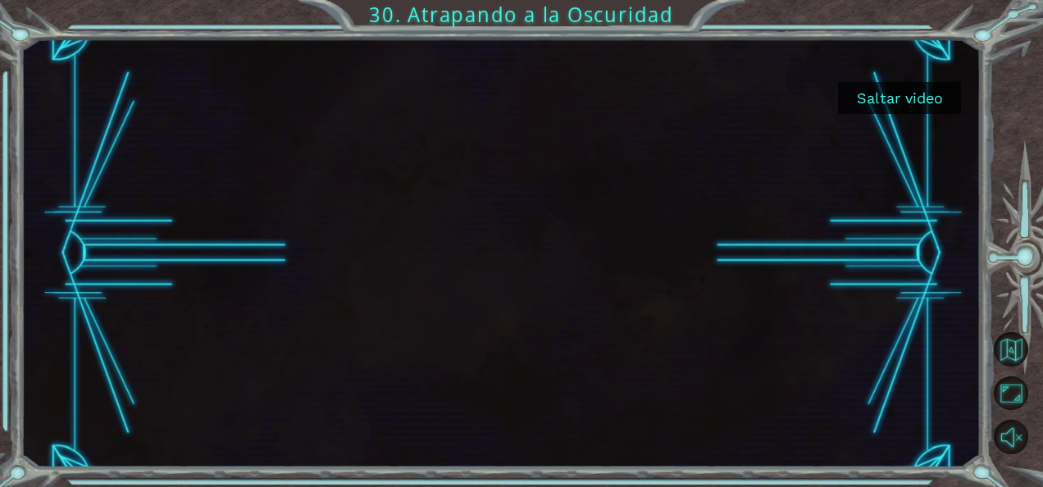
click at [900, 105] on button "Saltar video" at bounding box center [899, 98] width 123 height 32
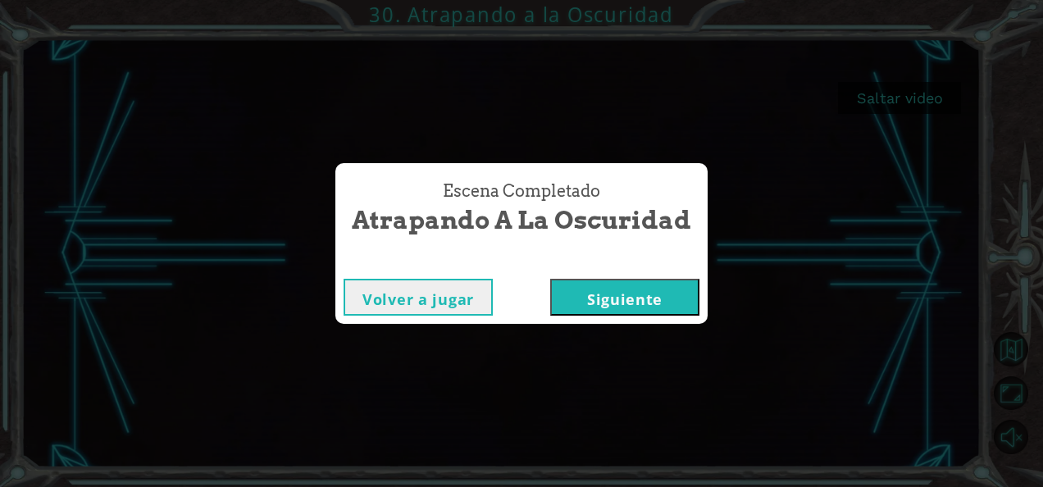
click at [616, 303] on button "Siguiente" at bounding box center [624, 297] width 149 height 37
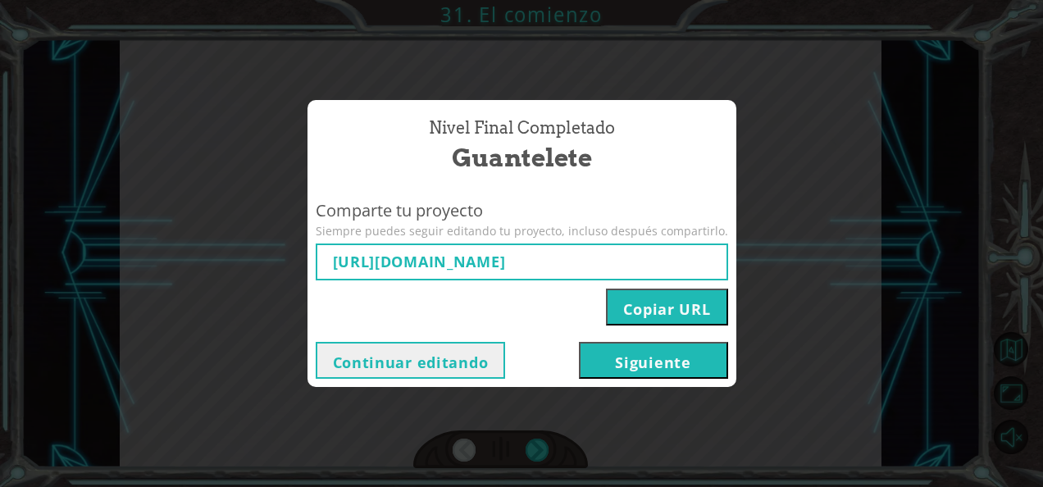
click at [598, 362] on button "Siguiente" at bounding box center [653, 360] width 149 height 37
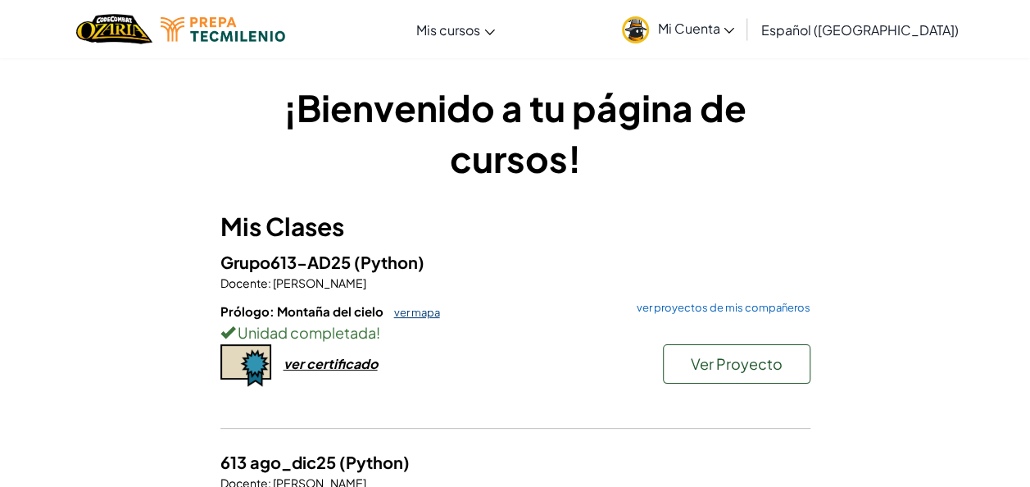
click at [402, 316] on link "ver mapa" at bounding box center [413, 312] width 54 height 13
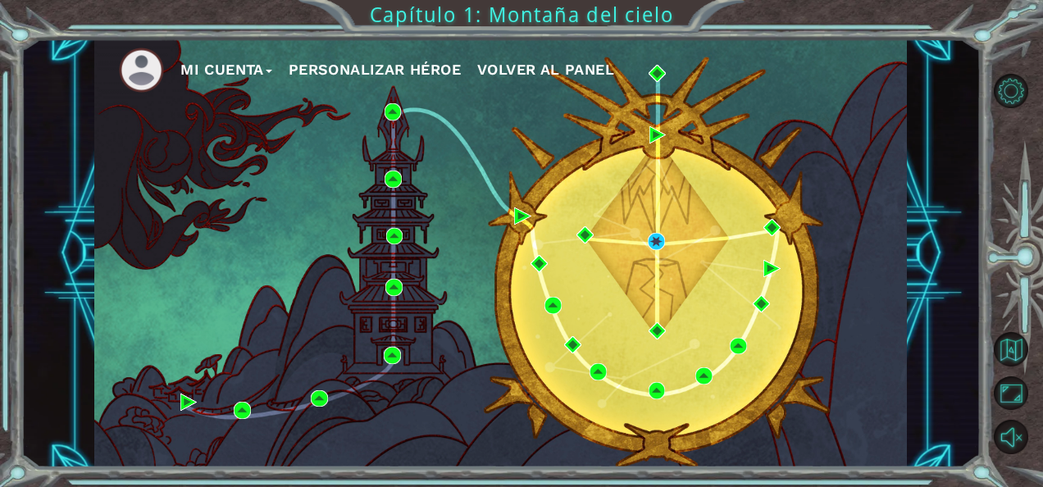
click at [446, 307] on div "Mi Cuenta Personalizar héroe Volver al panel" at bounding box center [500, 253] width 812 height 429
